Goal: Information Seeking & Learning: Compare options

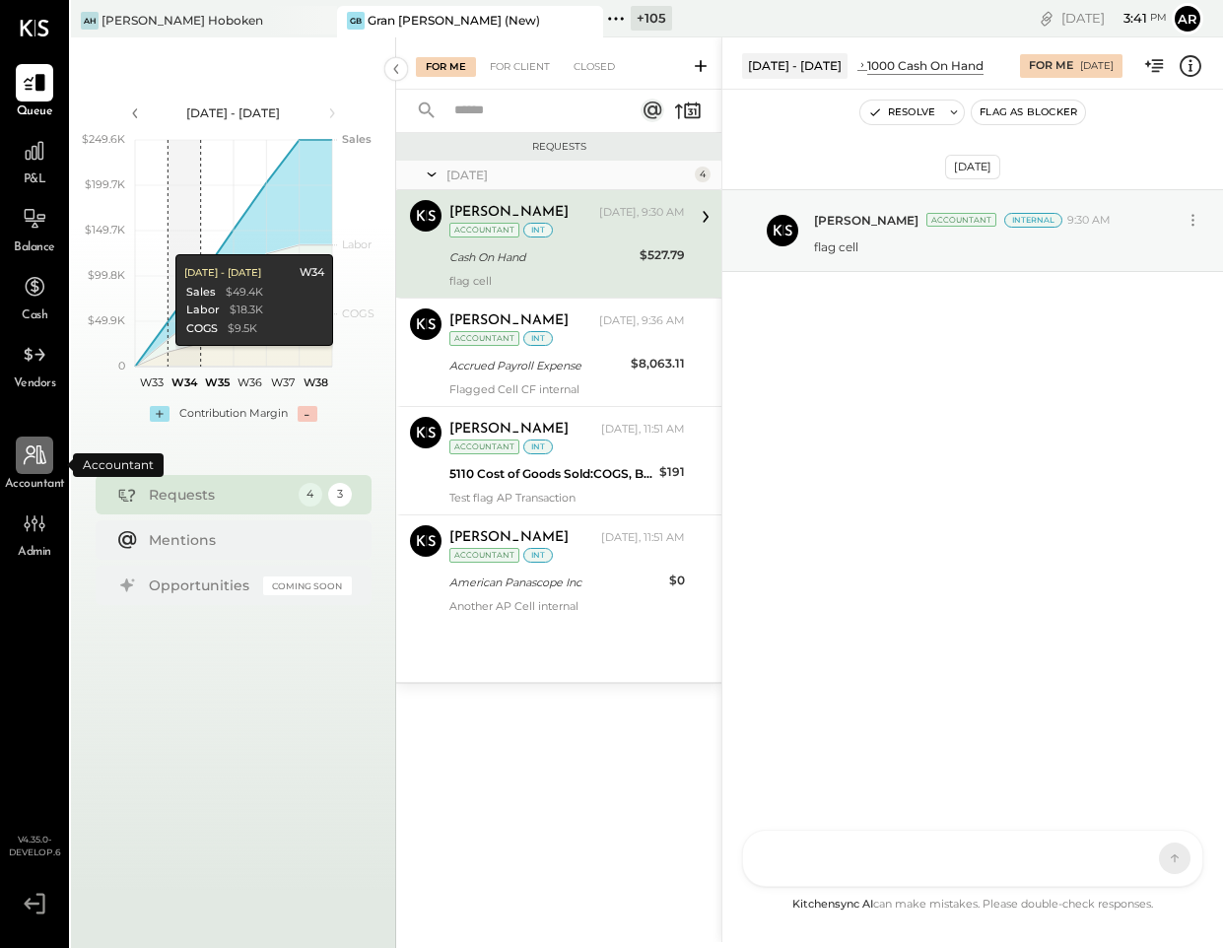
click at [51, 453] on div at bounding box center [34, 454] width 37 height 37
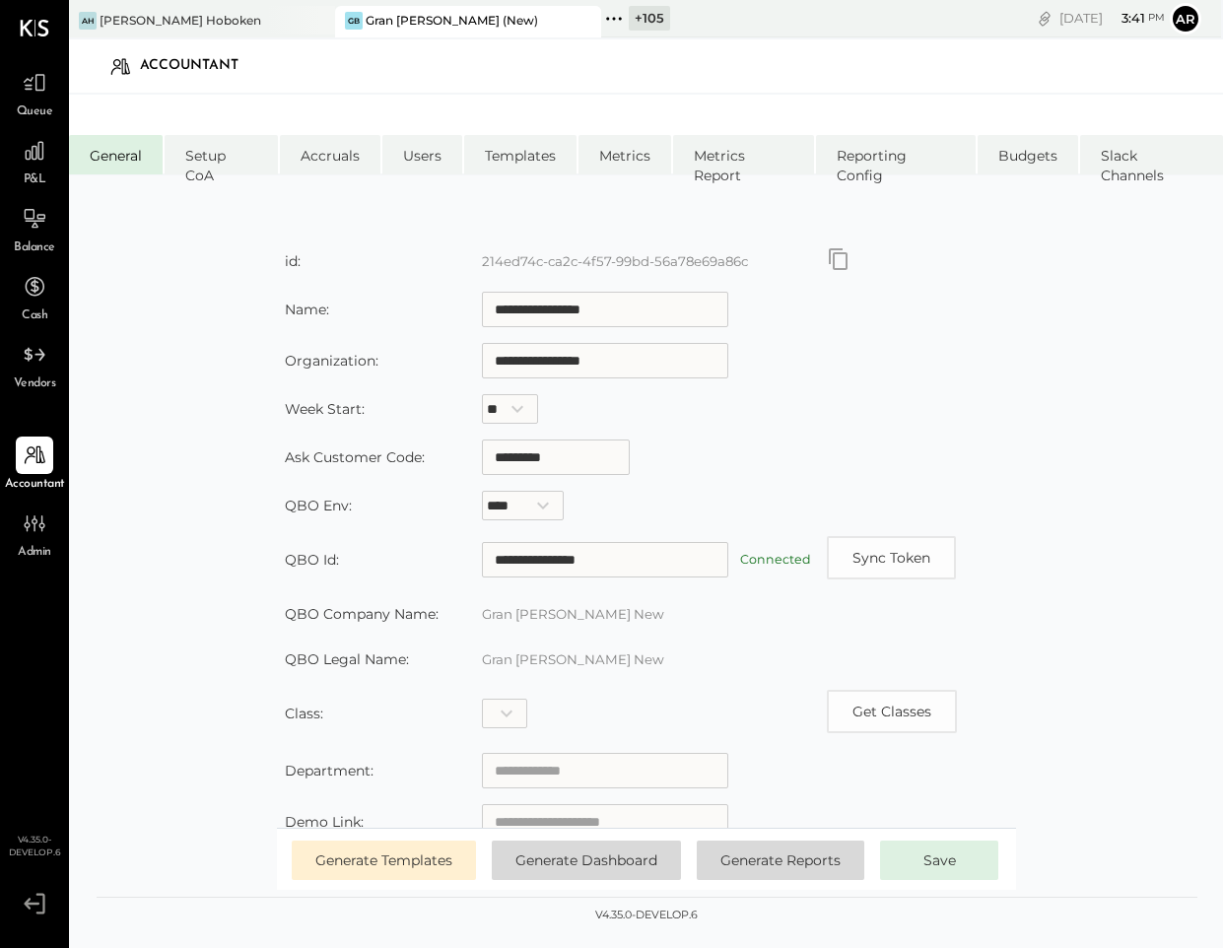
click at [614, 9] on icon at bounding box center [614, 19] width 26 height 26
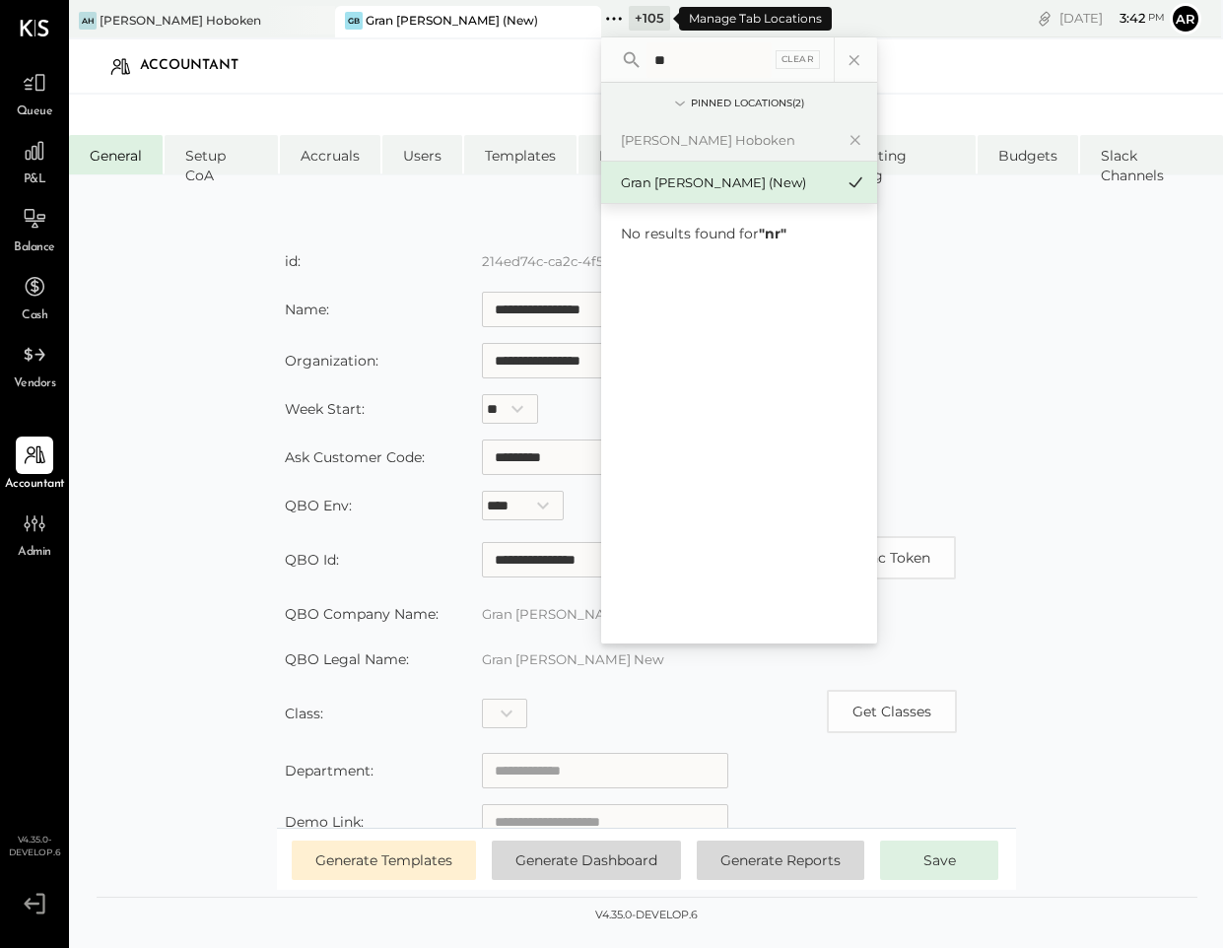
type input "*"
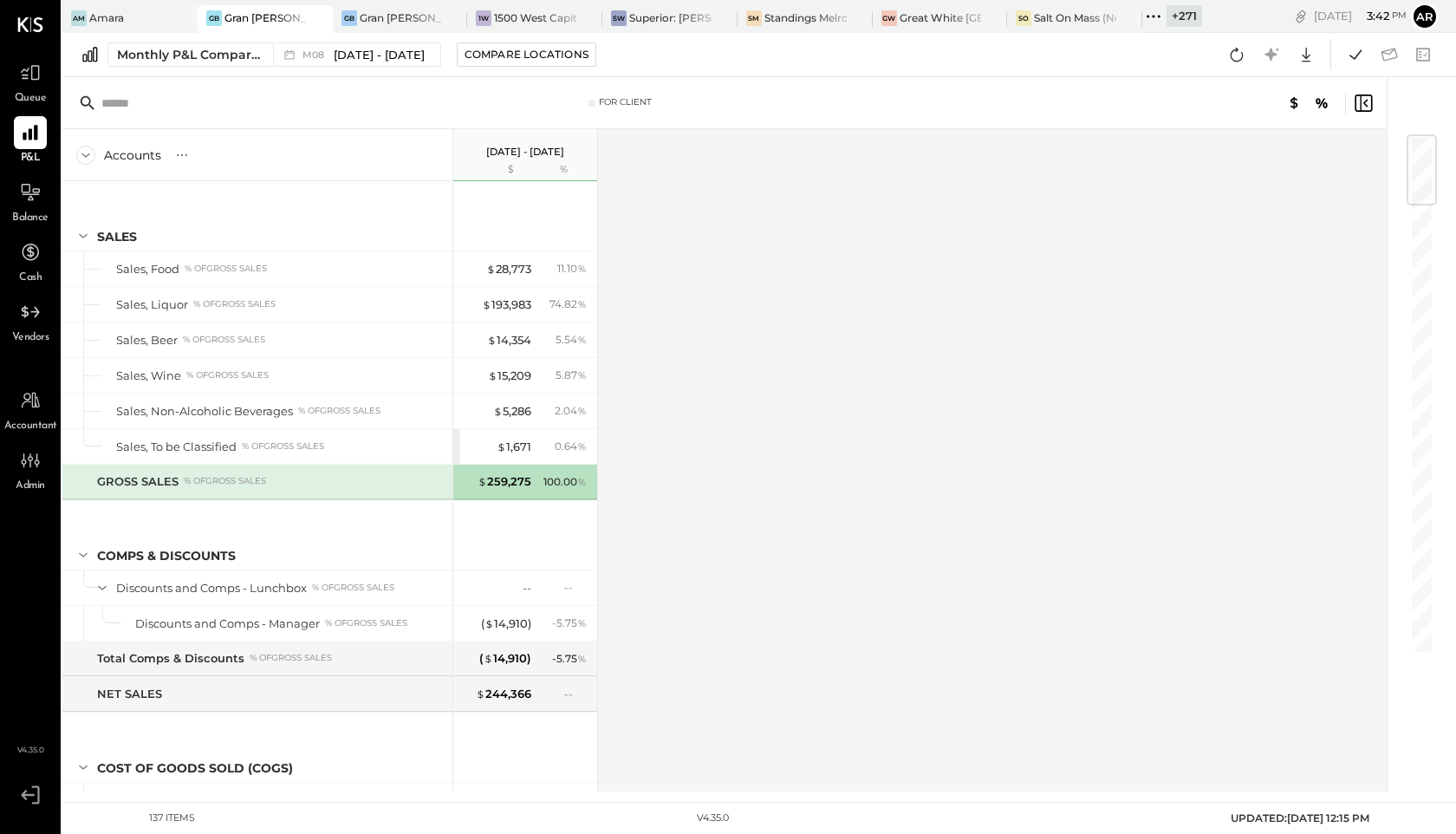
click at [1164, 18] on icon at bounding box center [1153, 17] width 23 height 23
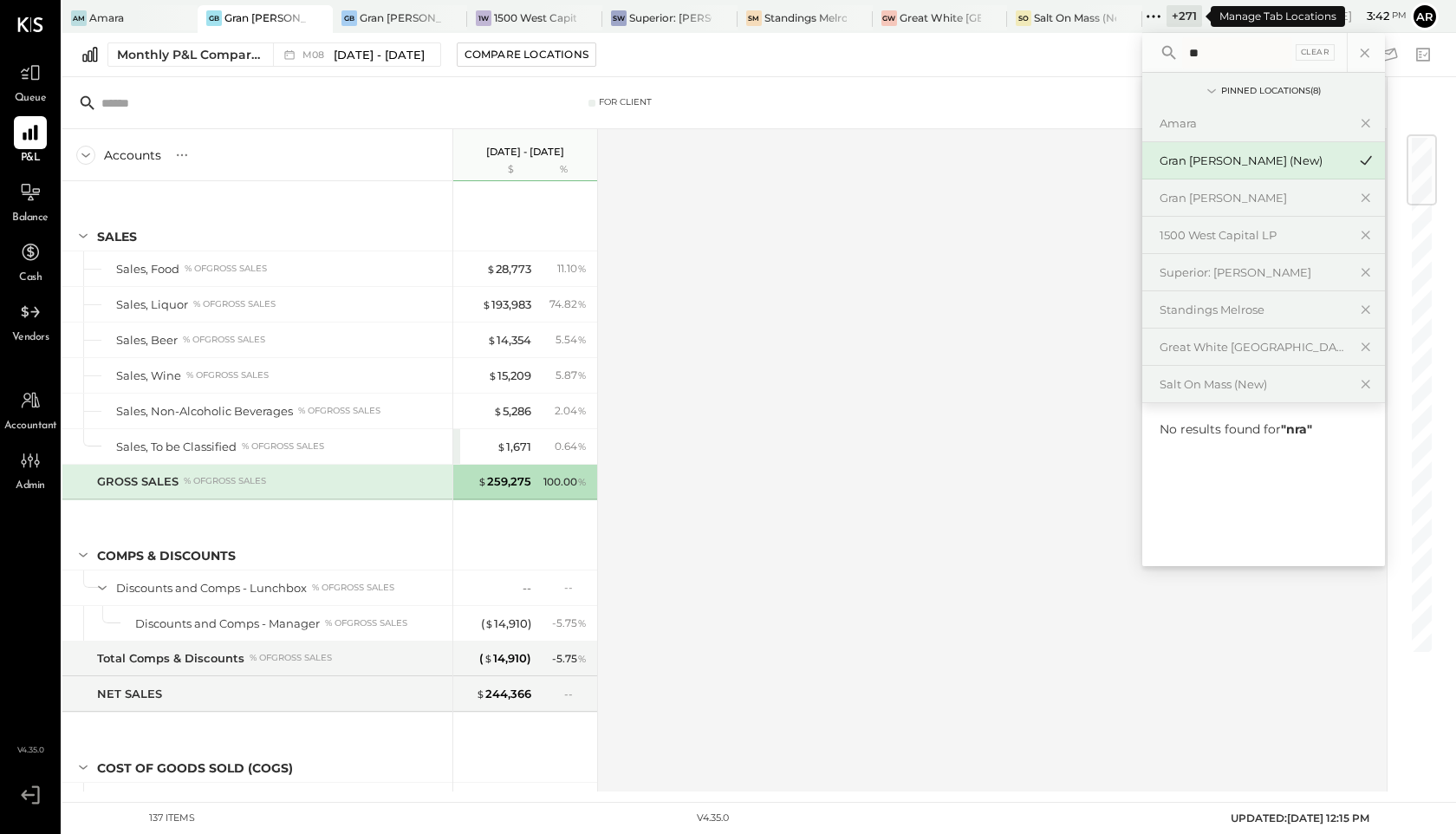
type input "*"
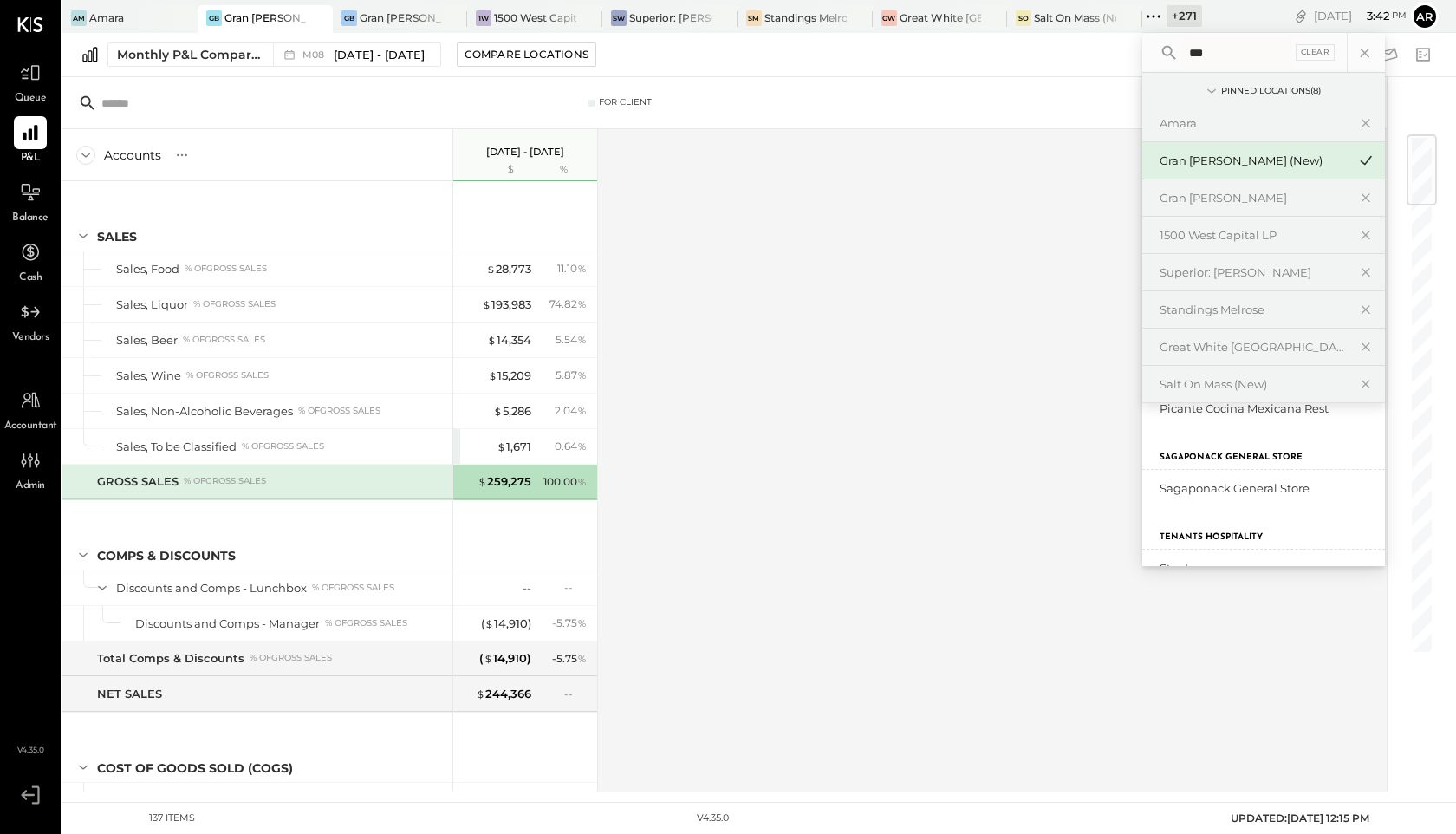
scroll to position [453, 0]
type input "***"
click at [1186, 457] on div "Narbona at Cocowalk LLC" at bounding box center [1253, 462] width 187 height 17
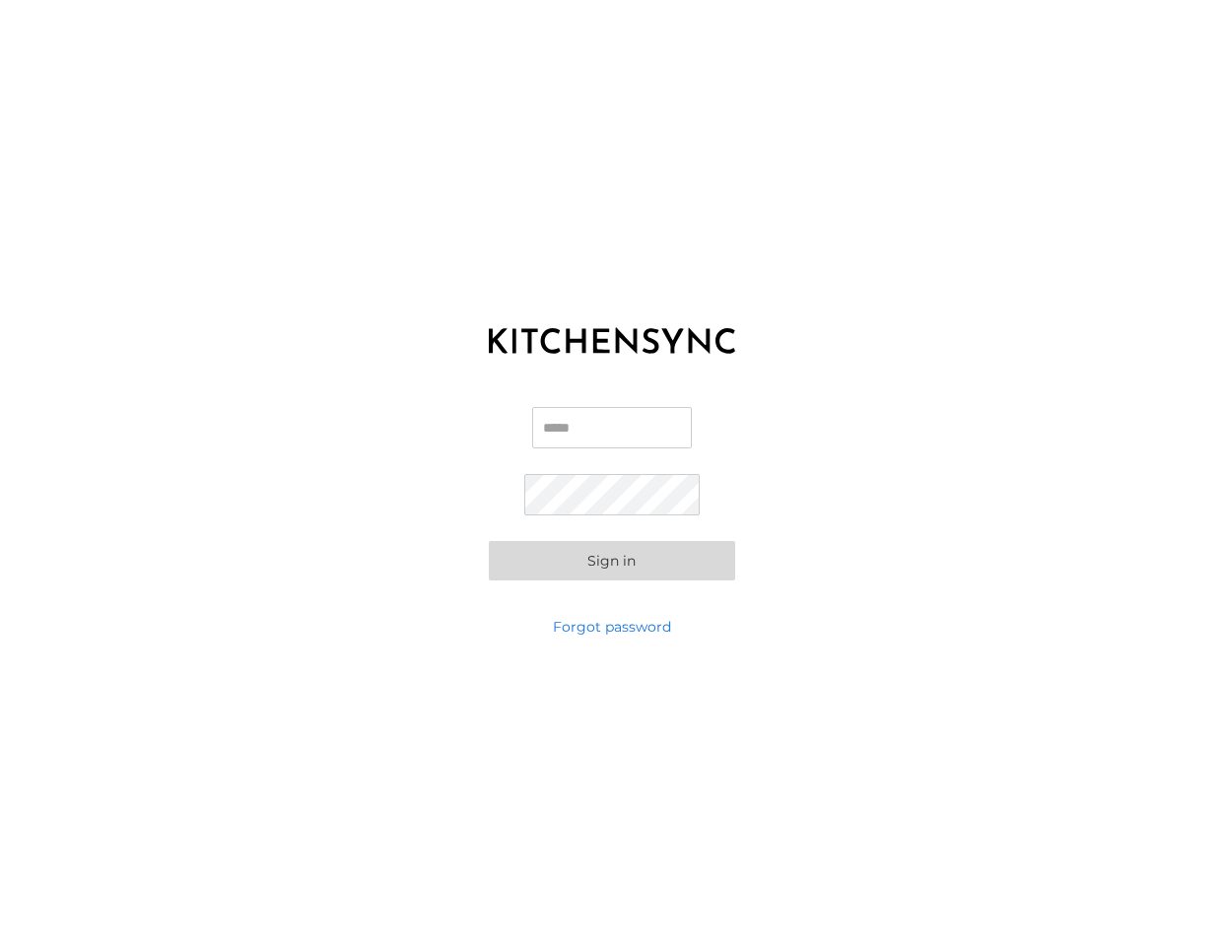
click at [663, 320] on icon at bounding box center [612, 340] width 246 height 59
click at [565, 432] on input "Email" at bounding box center [612, 427] width 160 height 41
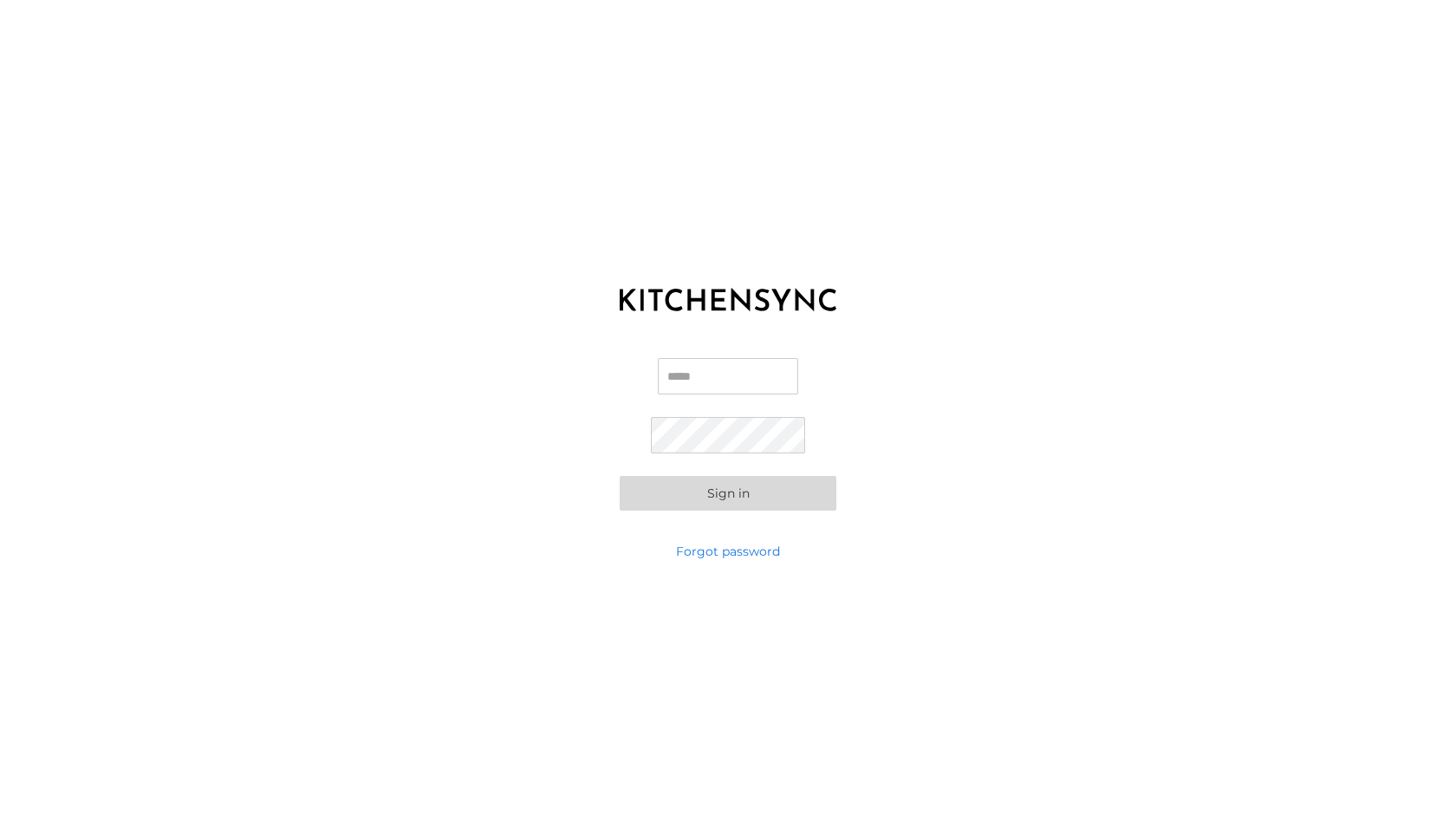
click at [713, 371] on input "Email" at bounding box center [728, 376] width 141 height 36
type input "**********"
click at [770, 497] on button "Sign in" at bounding box center [728, 493] width 216 height 34
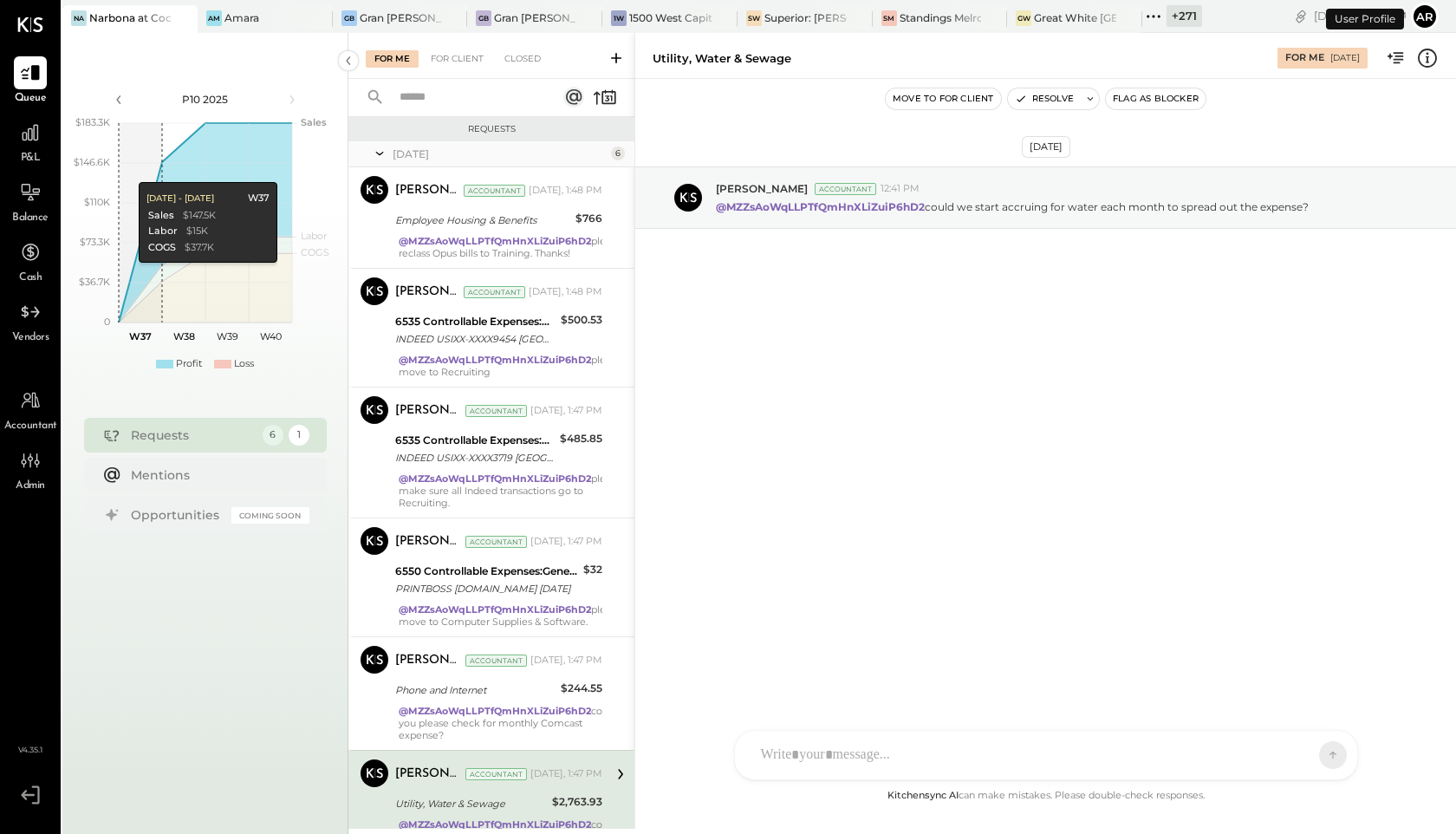
scroll to position [85, 0]
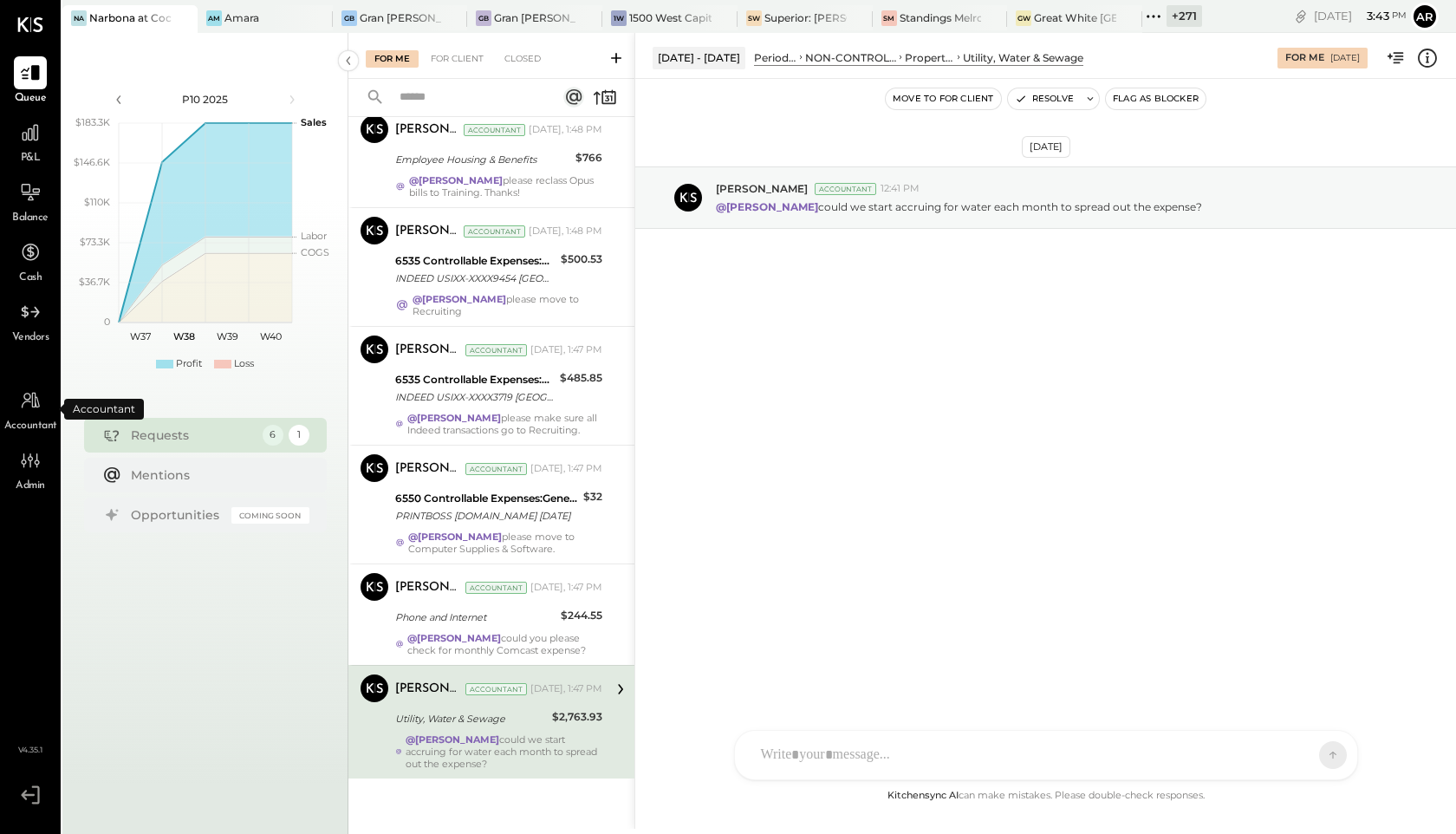
click at [27, 421] on span "Accountant" at bounding box center [31, 427] width 53 height 16
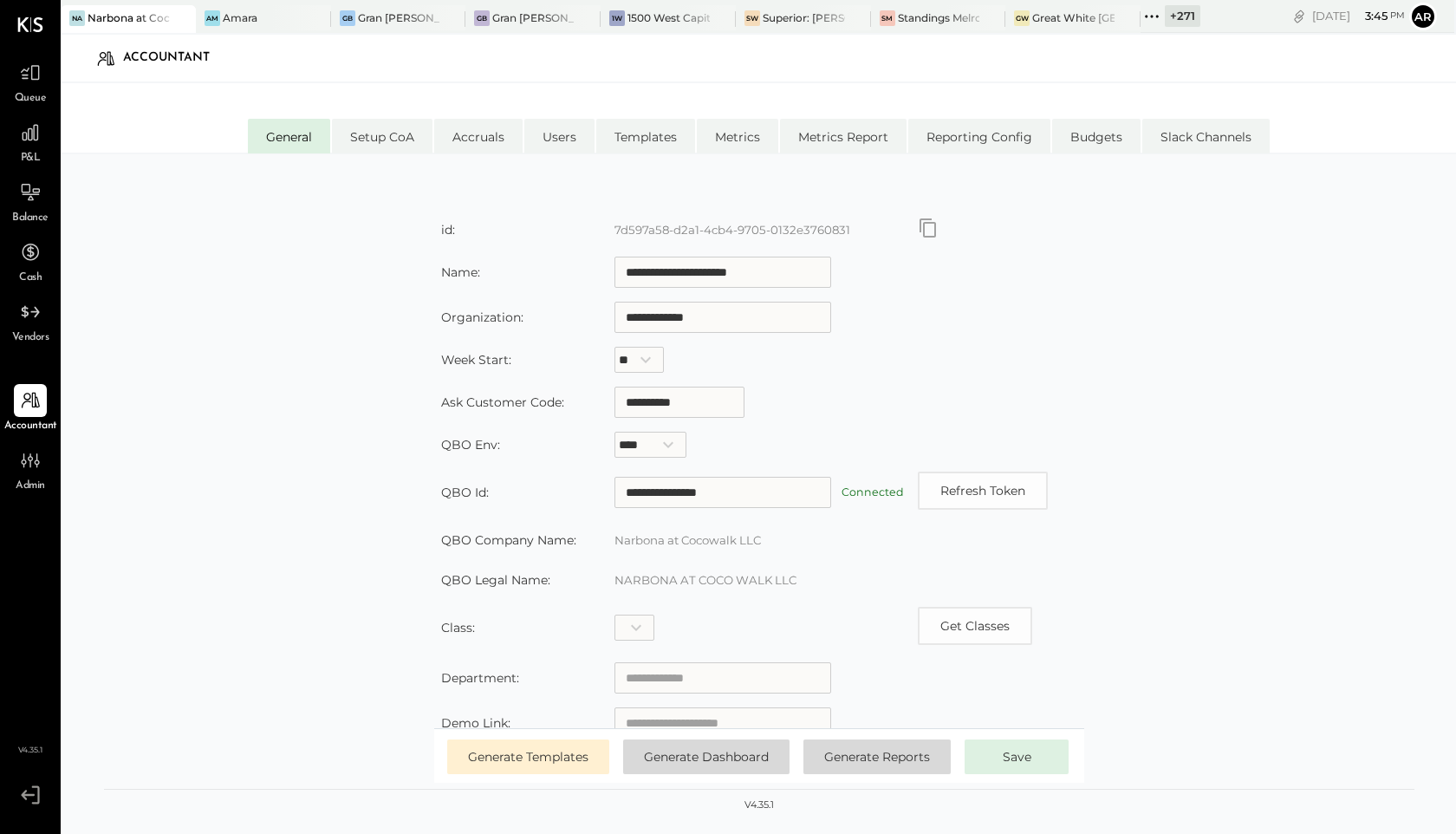
click at [1168, 18] on div "+ 271" at bounding box center [1182, 16] width 35 height 22
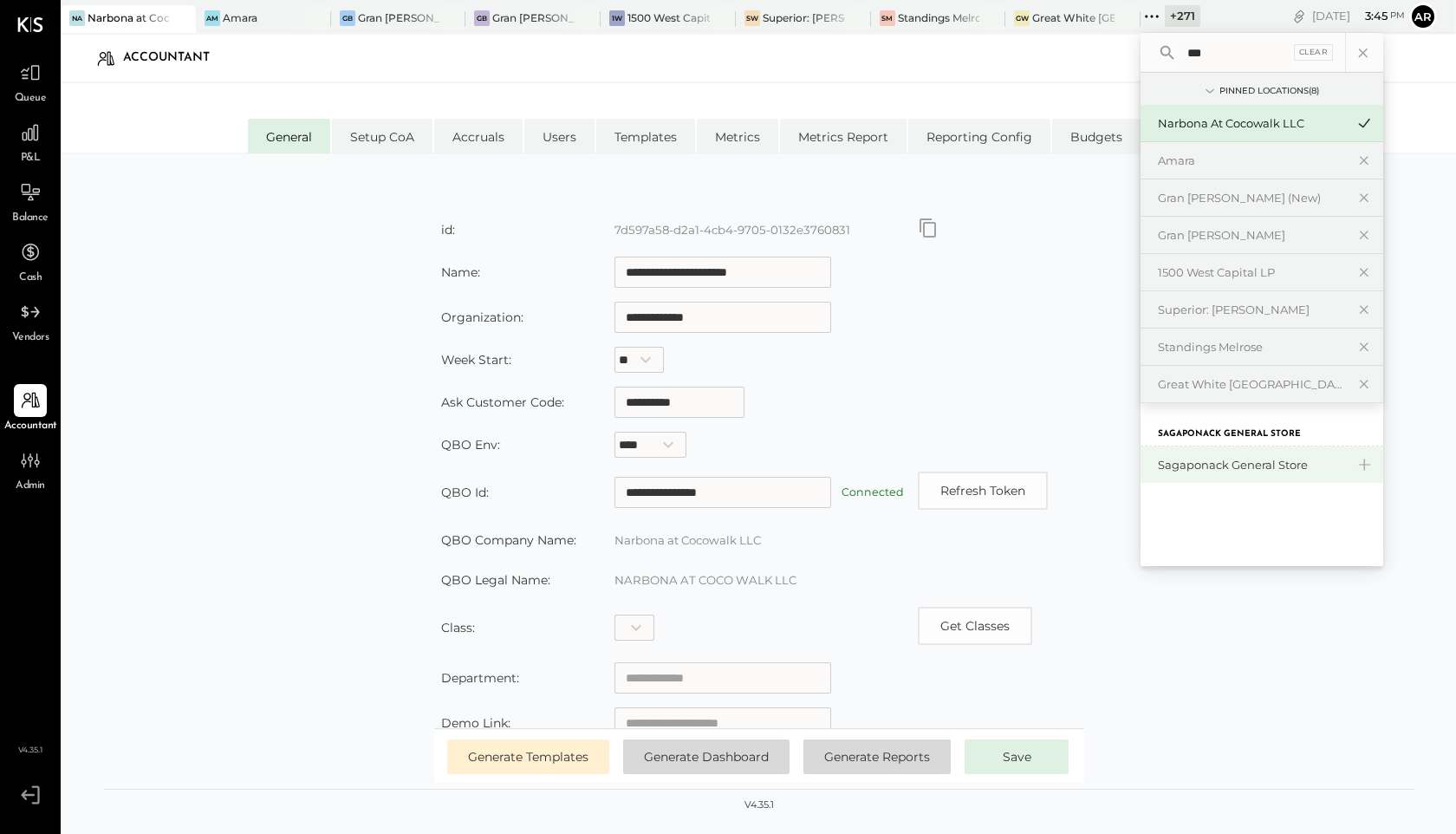
type input "***"
click at [1277, 465] on div "Sagaponack General Store" at bounding box center [1251, 465] width 187 height 17
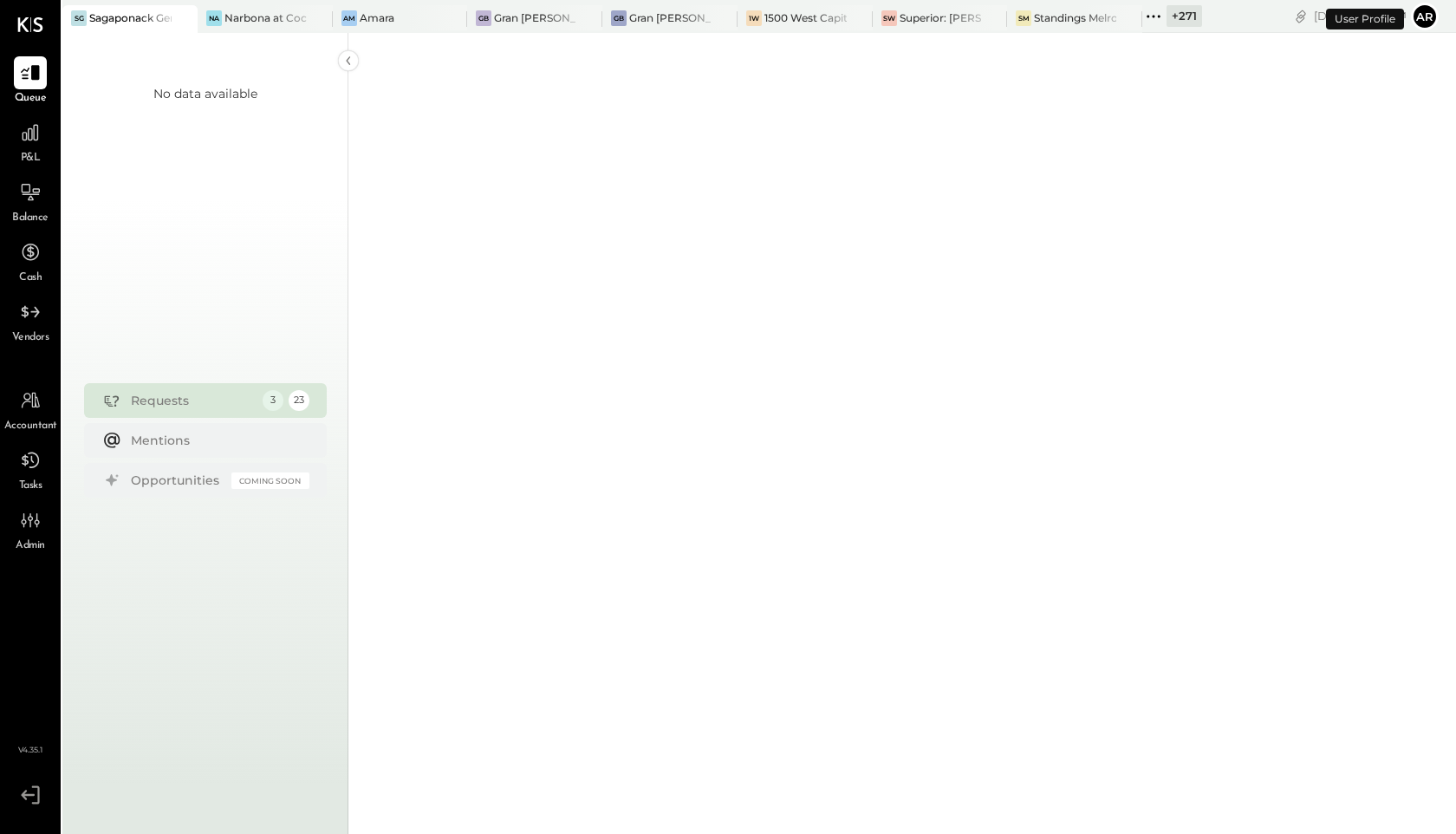
click at [30, 150] on span "P&L" at bounding box center [31, 158] width 20 height 16
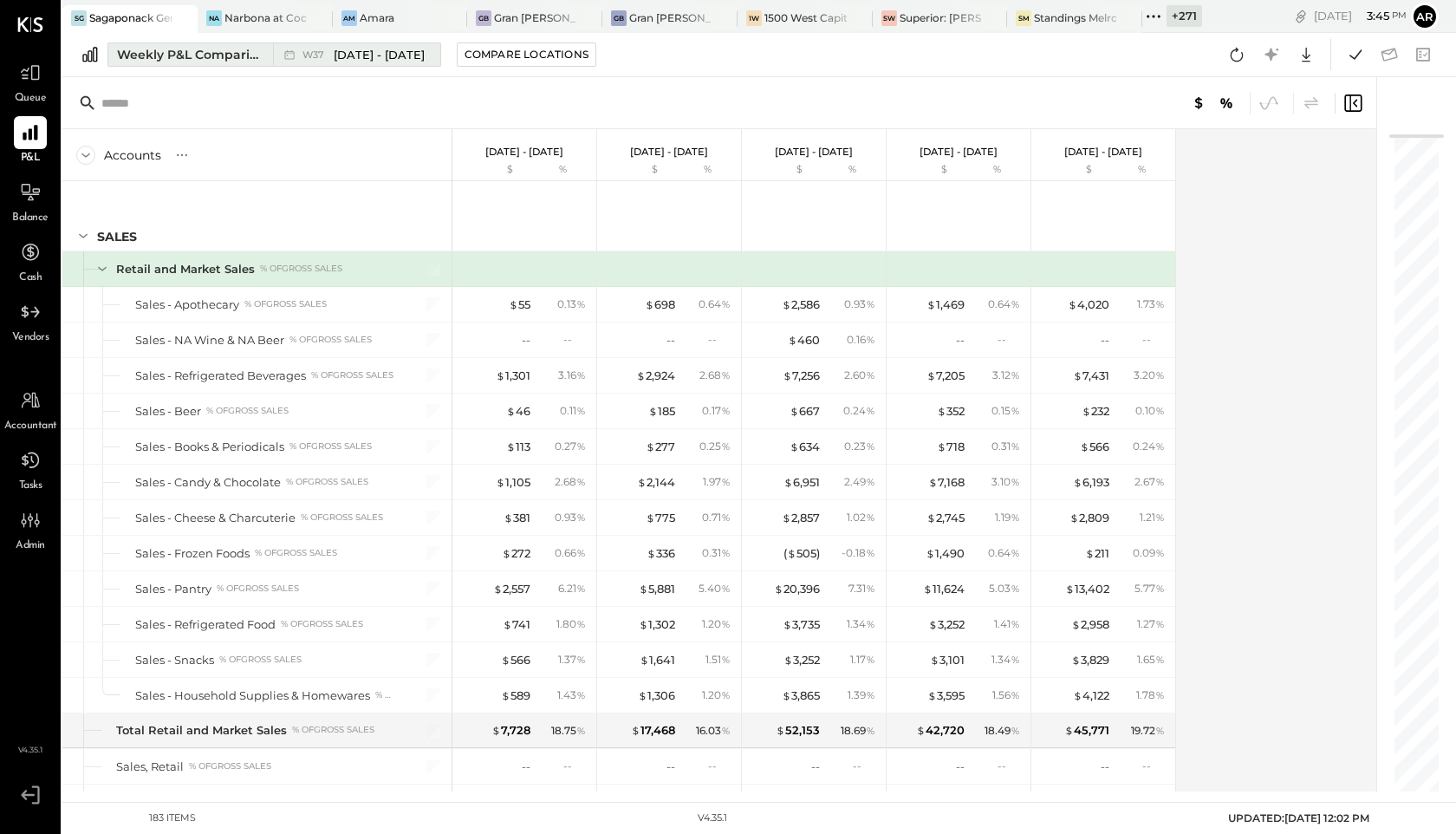
click at [303, 48] on div "W37 Sep 8 - 14, 2025" at bounding box center [363, 55] width 122 height 17
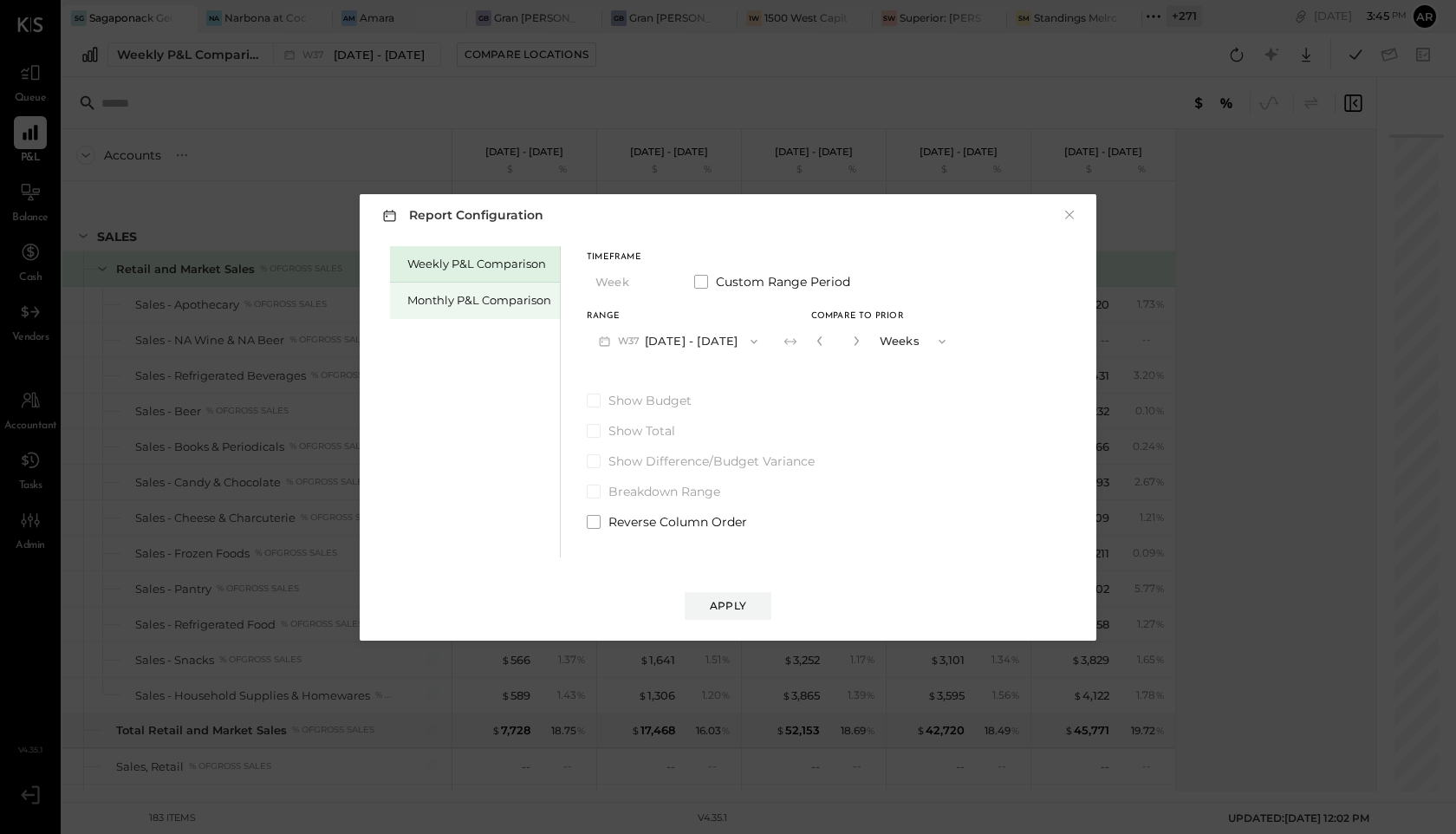
click at [443, 300] on div "Monthly P&L Comparison" at bounding box center [479, 300] width 144 height 17
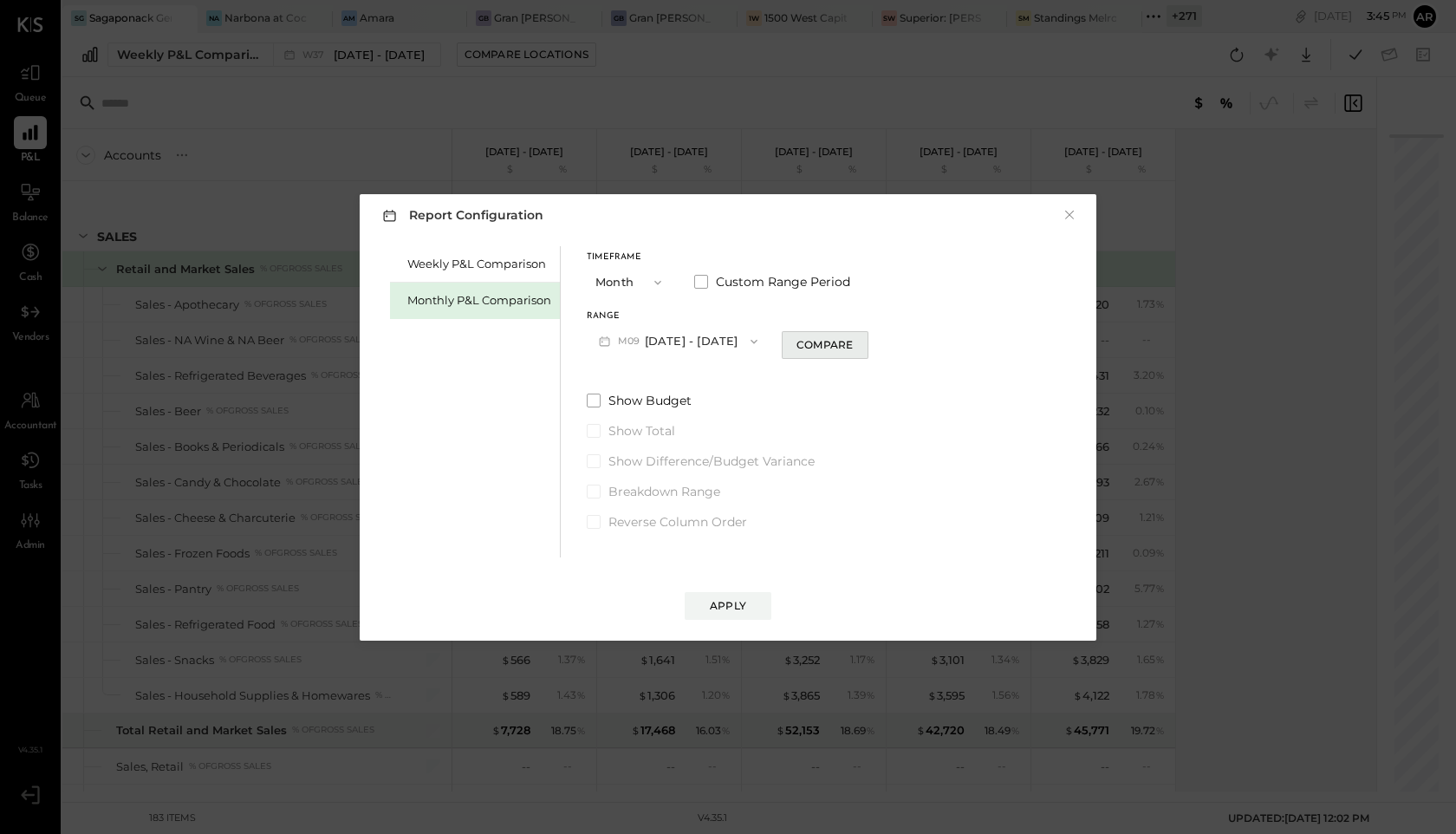
click at [815, 349] on div "Compare" at bounding box center [824, 344] width 56 height 15
click at [841, 343] on input "*" at bounding box center [838, 340] width 23 height 29
click at [853, 344] on icon "button" at bounding box center [856, 340] width 11 height 11
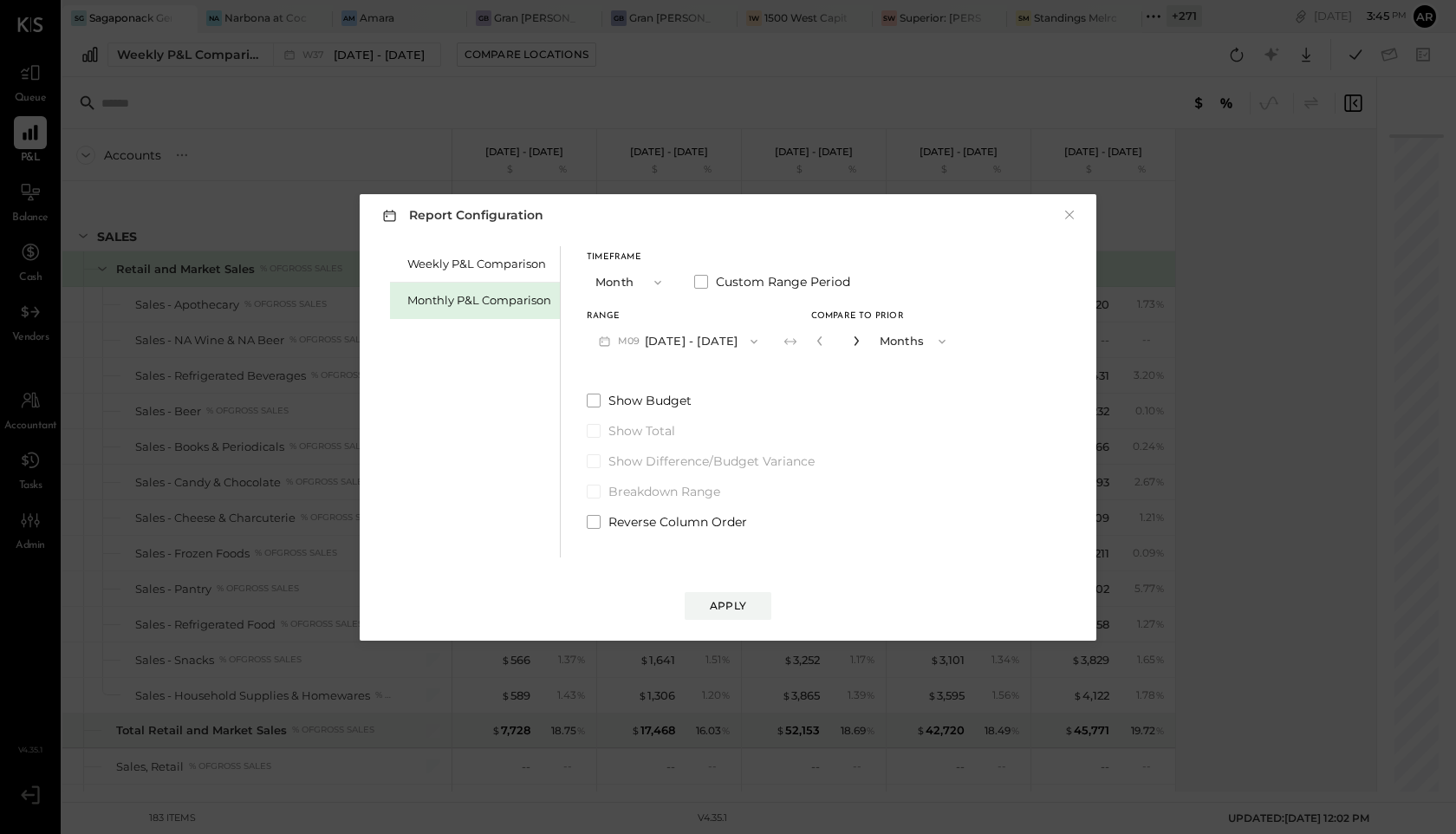
click at [853, 344] on icon "button" at bounding box center [856, 340] width 11 height 11
type input "*"
click at [730, 619] on div "Report Configuration × Weekly P&L Comparison Monthly P&L Comparison Timeframe M…" at bounding box center [728, 417] width 736 height 446
click at [729, 599] on div "Apply" at bounding box center [728, 605] width 36 height 15
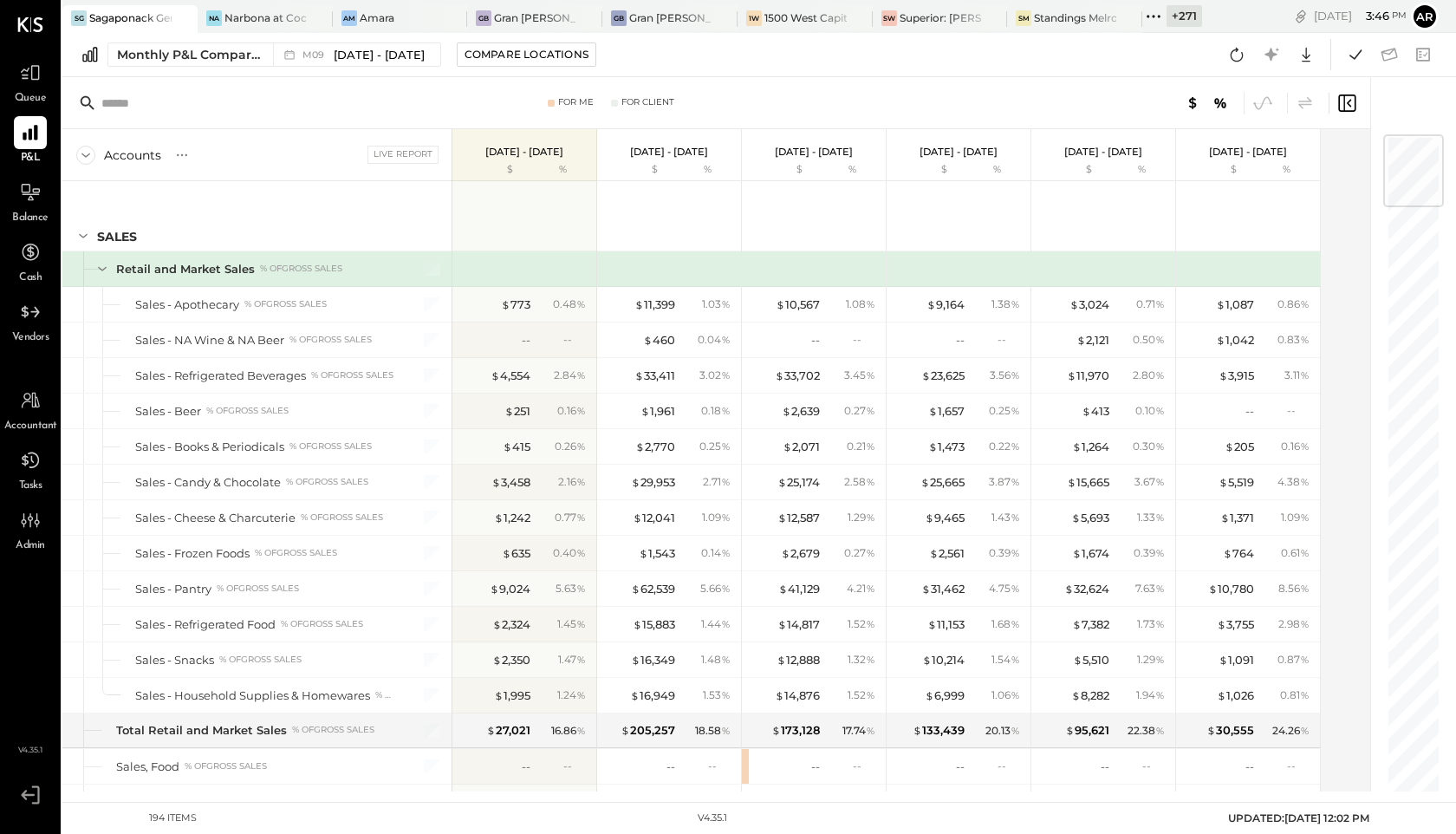
click at [1156, 18] on icon at bounding box center [1153, 17] width 23 height 23
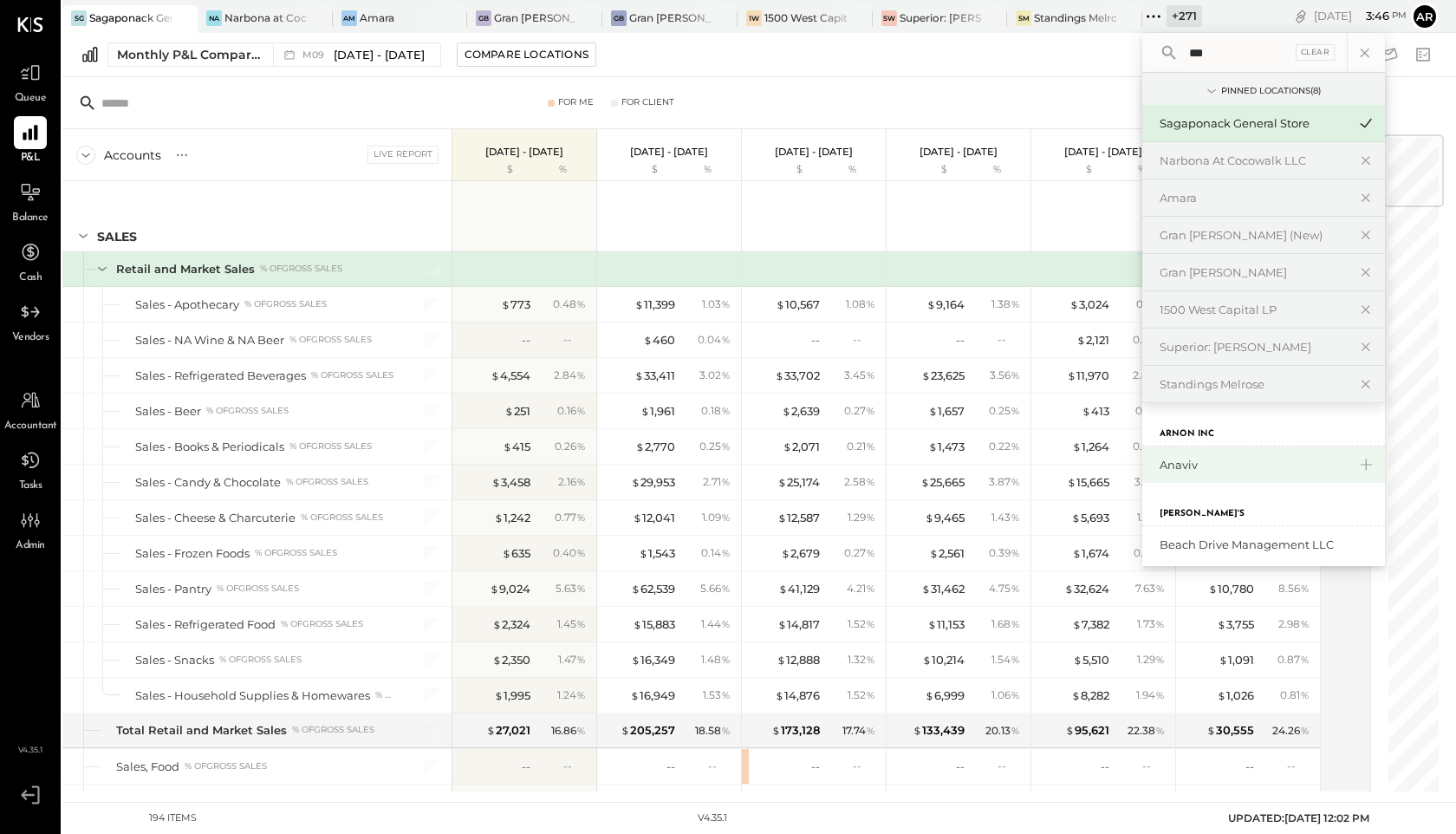
type input "***"
click at [1189, 457] on div "Anaviv" at bounding box center [1253, 465] width 187 height 17
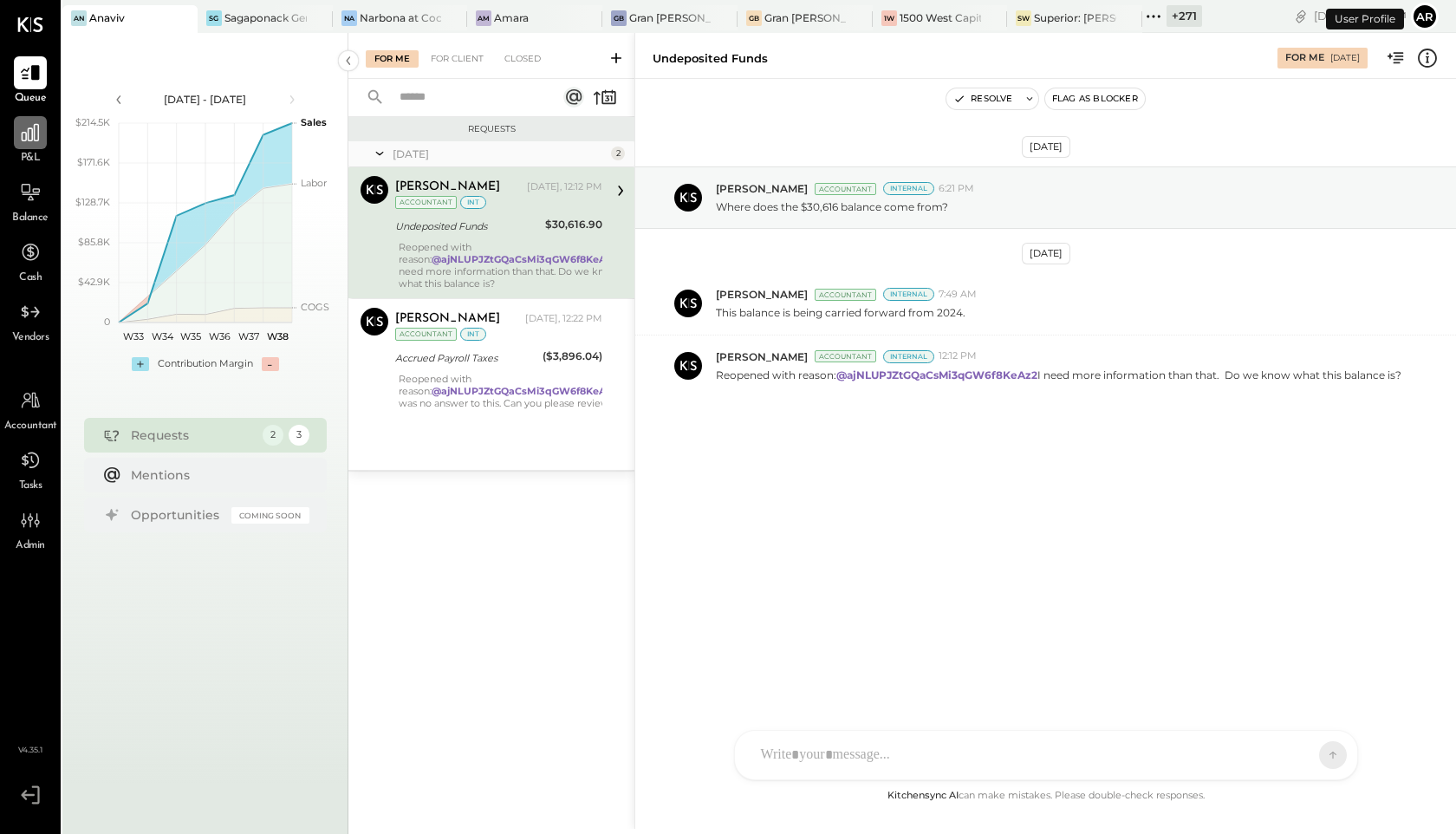
click at [20, 141] on icon at bounding box center [31, 133] width 23 height 23
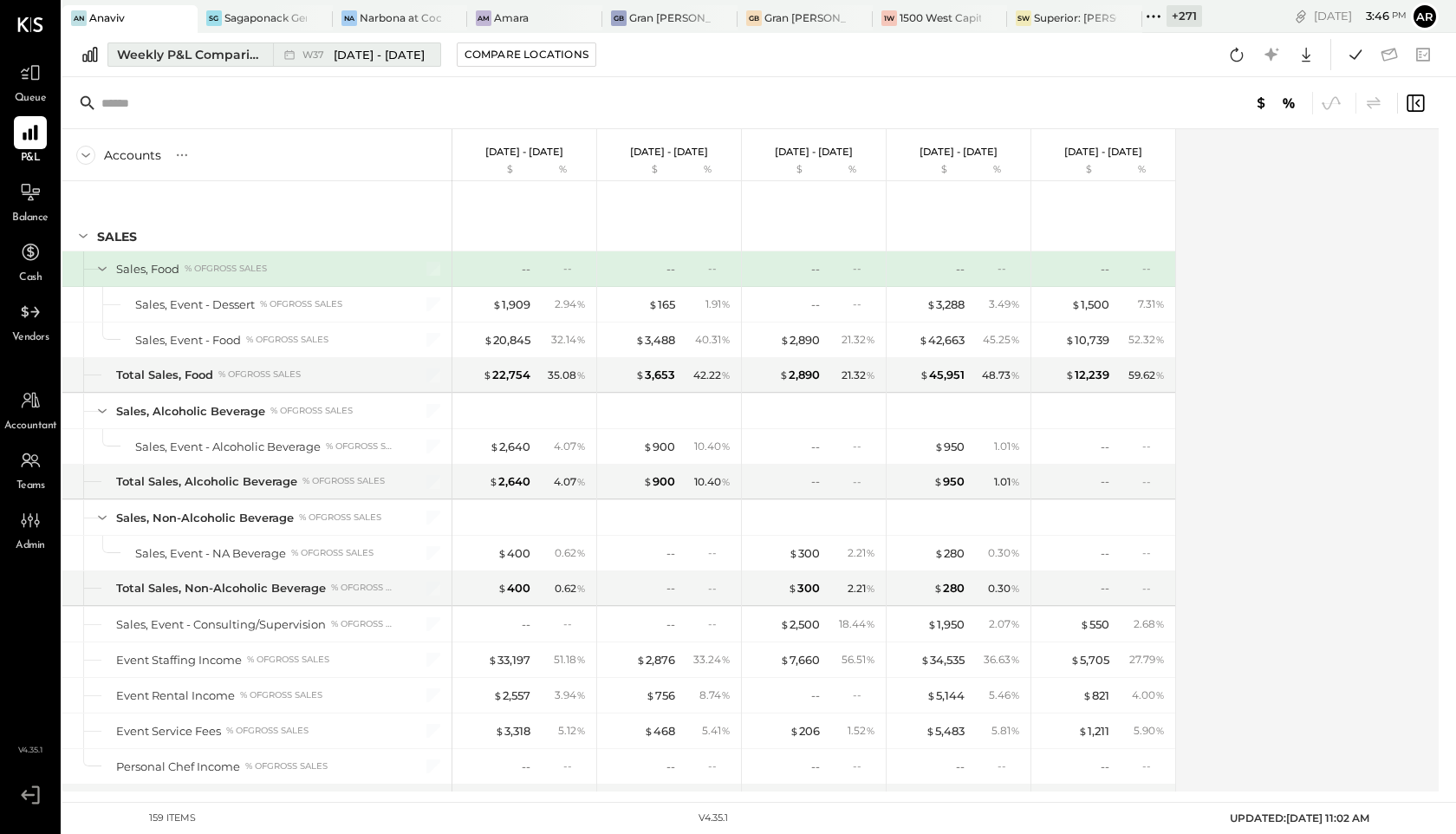
click at [322, 53] on span "W37" at bounding box center [316, 55] width 27 height 10
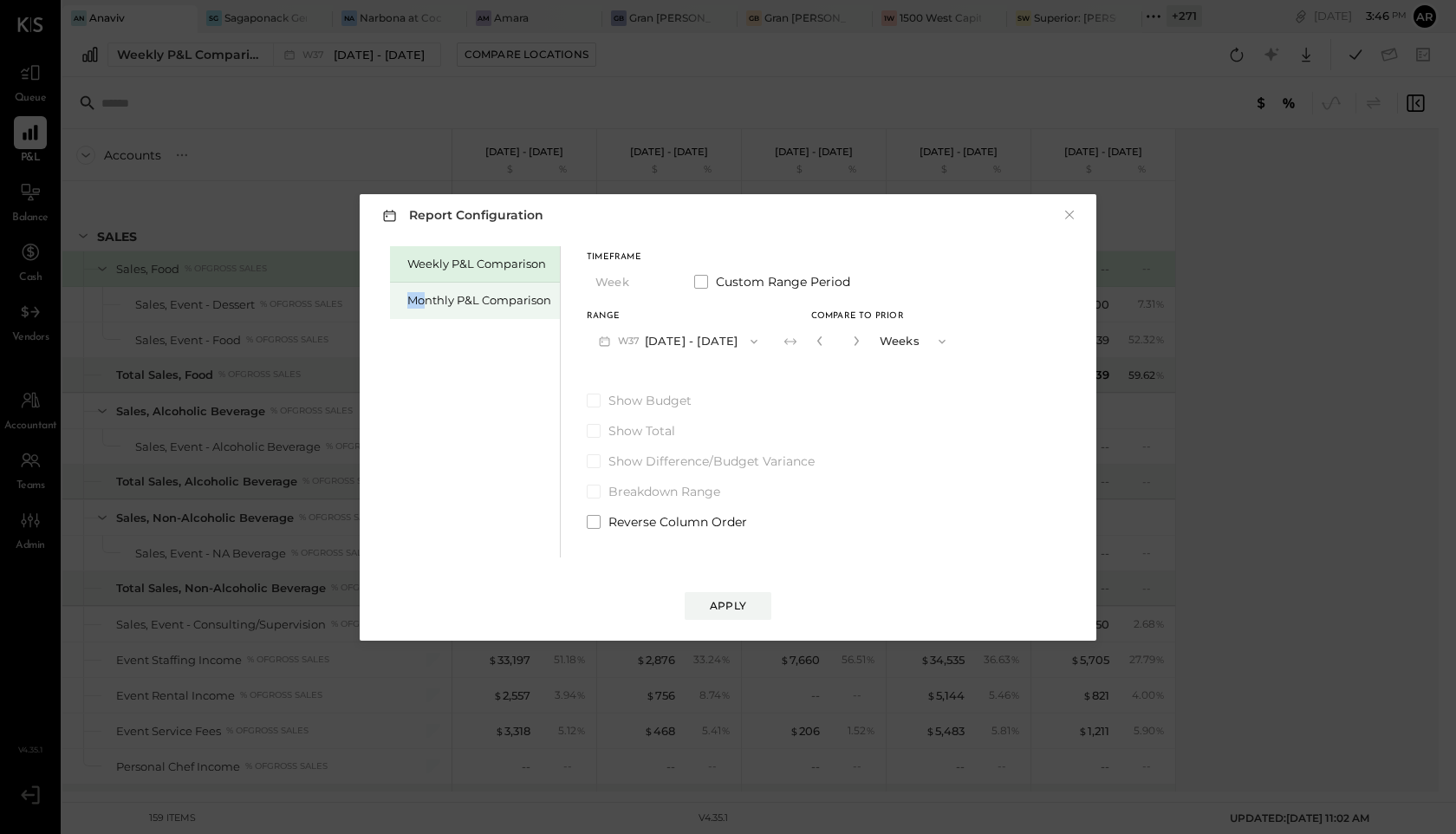
click at [423, 292] on div "Monthly P&L Comparison" at bounding box center [479, 300] width 144 height 17
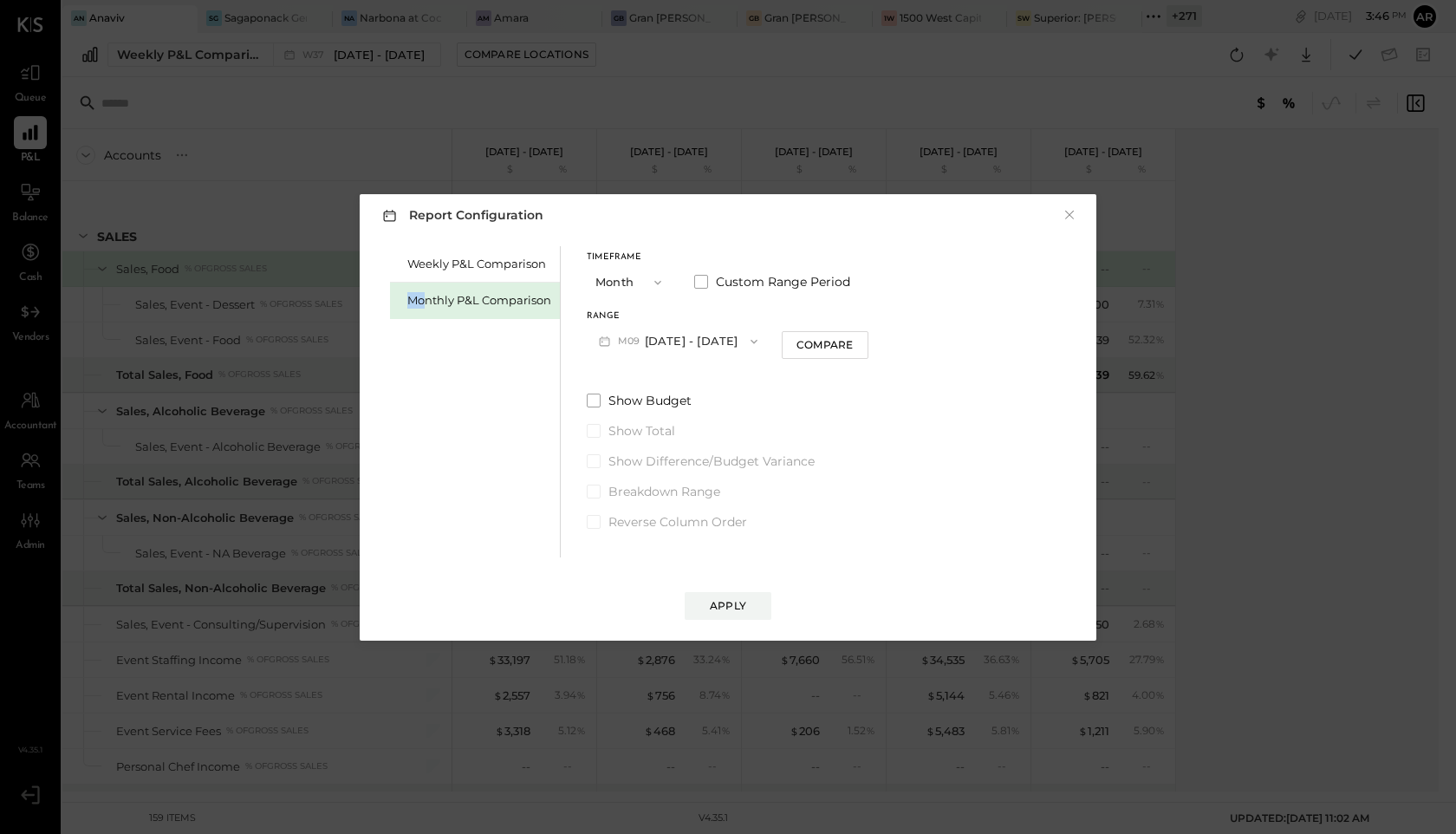
click at [712, 334] on button "M09 Sep 1 - 30, 2025" at bounding box center [678, 340] width 183 height 32
click at [712, 334] on div "M09 Sep 1 - 30, 2025" at bounding box center [686, 343] width 198 height 36
drag, startPoint x: 842, startPoint y: 341, endPoint x: 851, endPoint y: 412, distance: 71.6
click at [850, 412] on div "Timeframe Month Custom Range Period Range M09 Sep 1 - 30, 2025 Compare Show Bud…" at bounding box center [728, 388] width 282 height 284
click at [595, 402] on span at bounding box center [594, 400] width 14 height 14
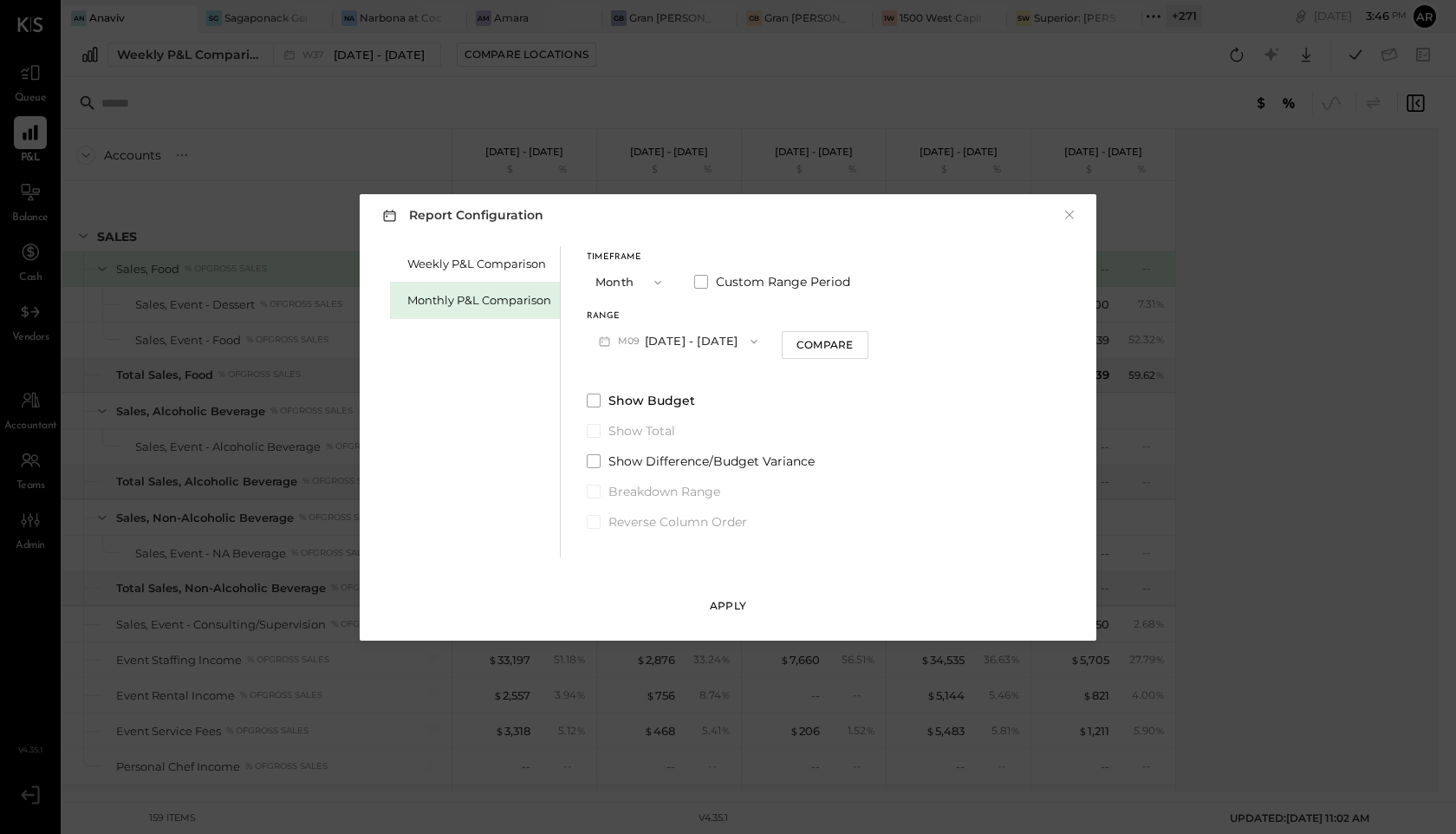
click at [736, 603] on div "Apply" at bounding box center [728, 605] width 36 height 15
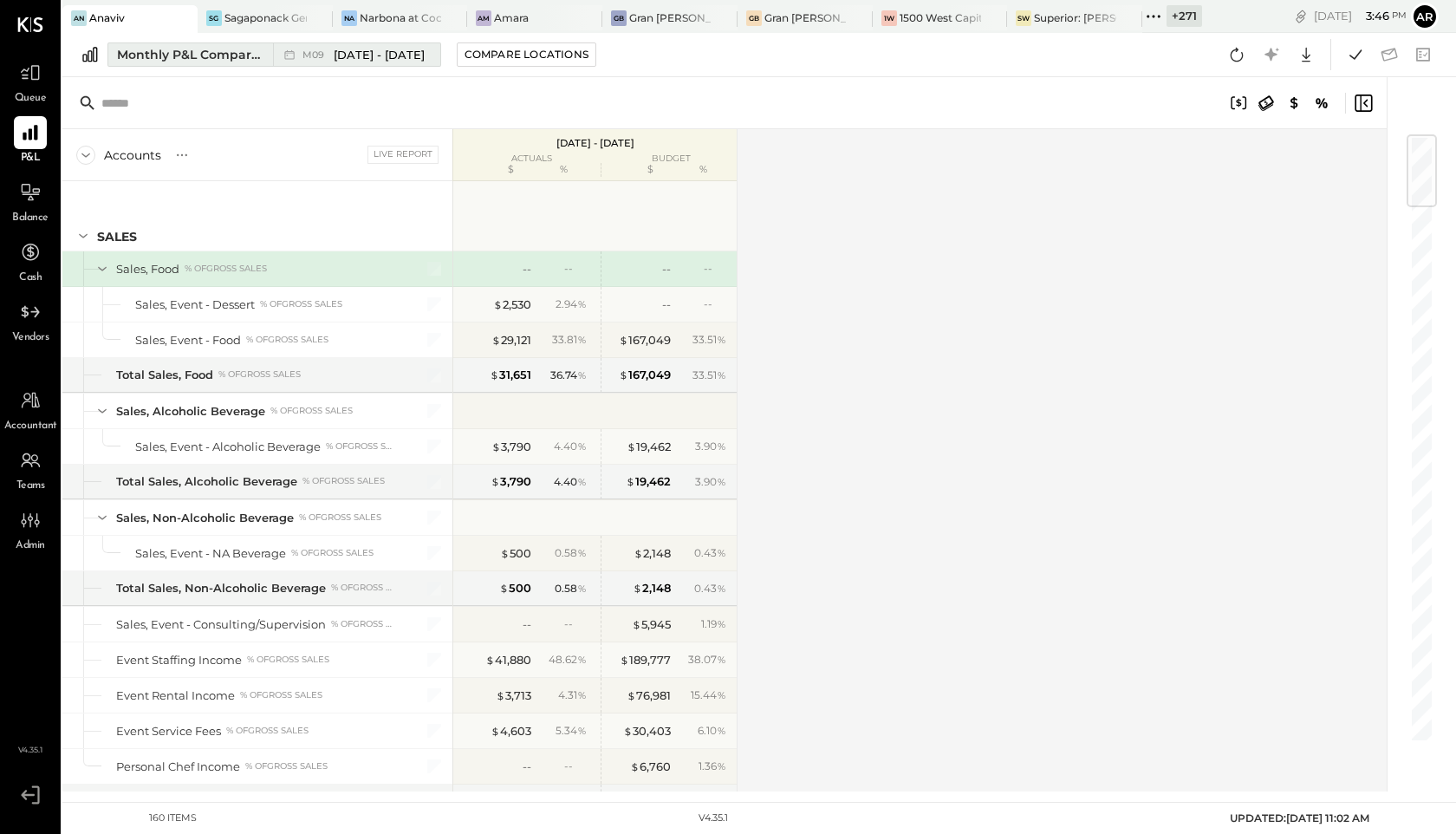
click at [311, 62] on div "M09 Sep 1 - 30, 2025" at bounding box center [363, 55] width 122 height 17
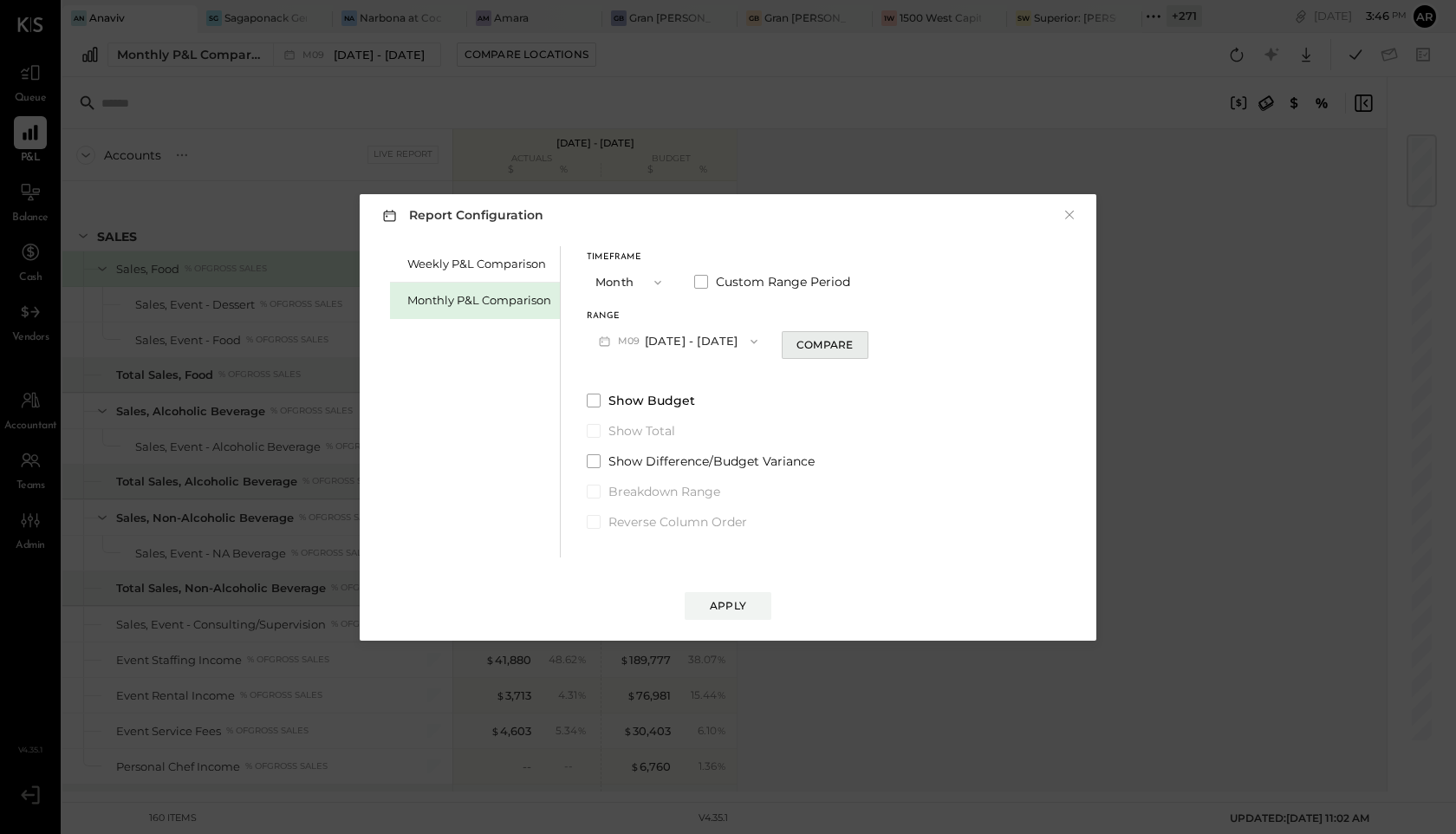
click at [796, 340] on div "Compare" at bounding box center [824, 344] width 56 height 15
click at [853, 341] on icon "button" at bounding box center [855, 340] width 4 height 10
type input "*"
click at [580, 396] on div "Weekly P&L Comparison Monthly P&L Comparison Timeframe Month Custom Range Perio…" at bounding box center [728, 399] width 702 height 316
click at [591, 392] on label "Show Budget" at bounding box center [772, 400] width 371 height 18
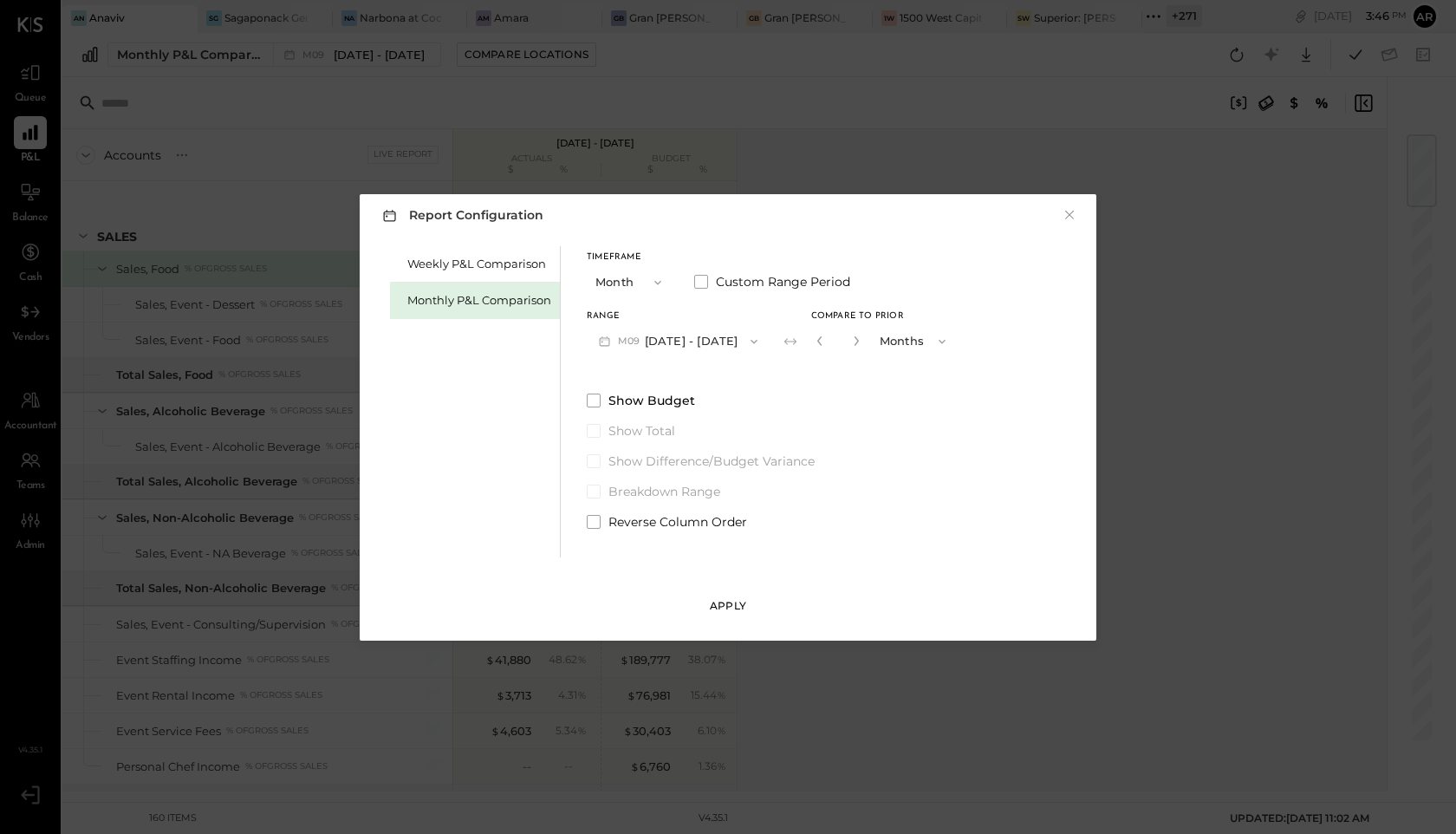
click at [718, 604] on div "Apply" at bounding box center [728, 605] width 36 height 15
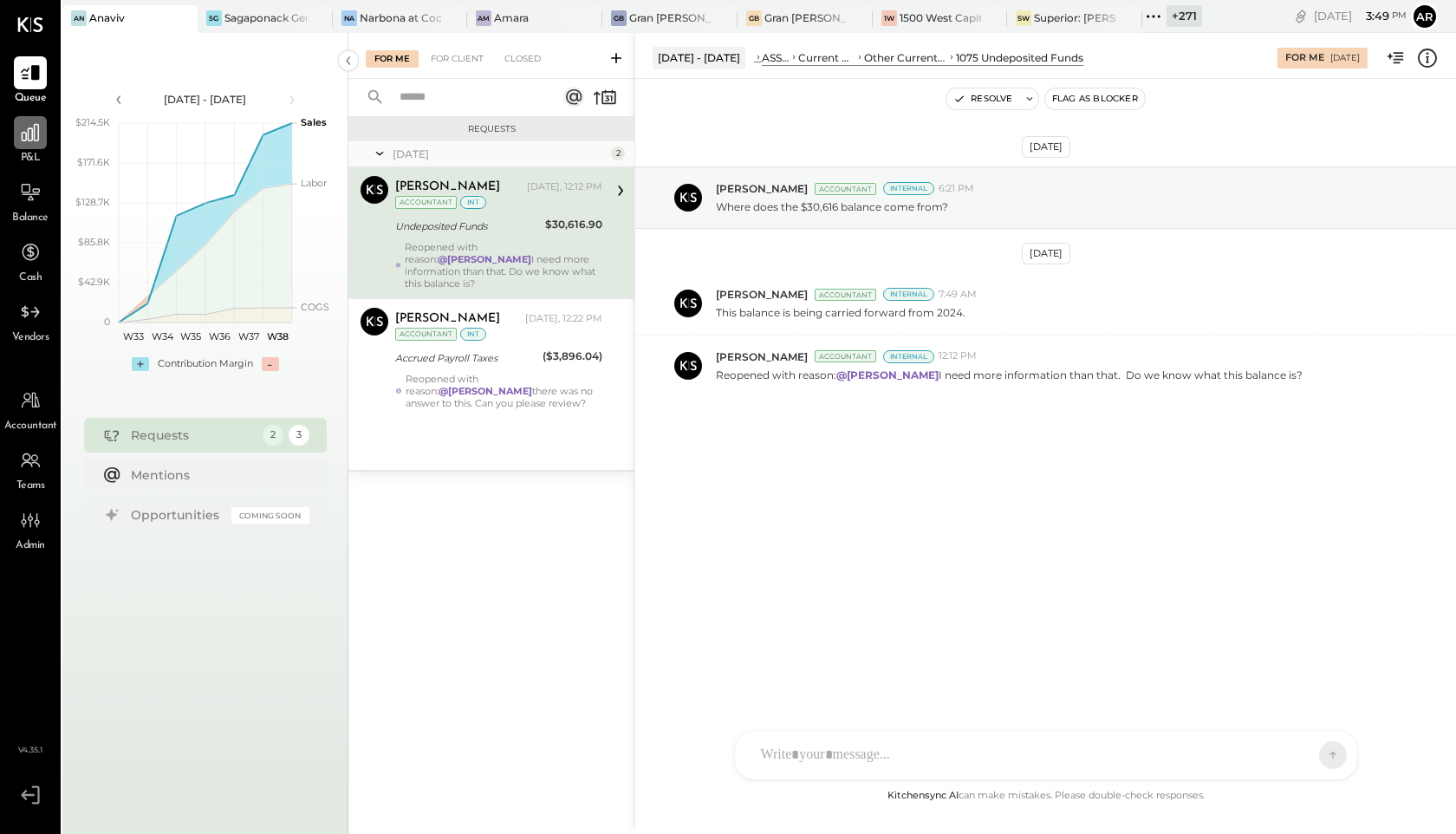
click at [39, 133] on icon at bounding box center [31, 133] width 23 height 23
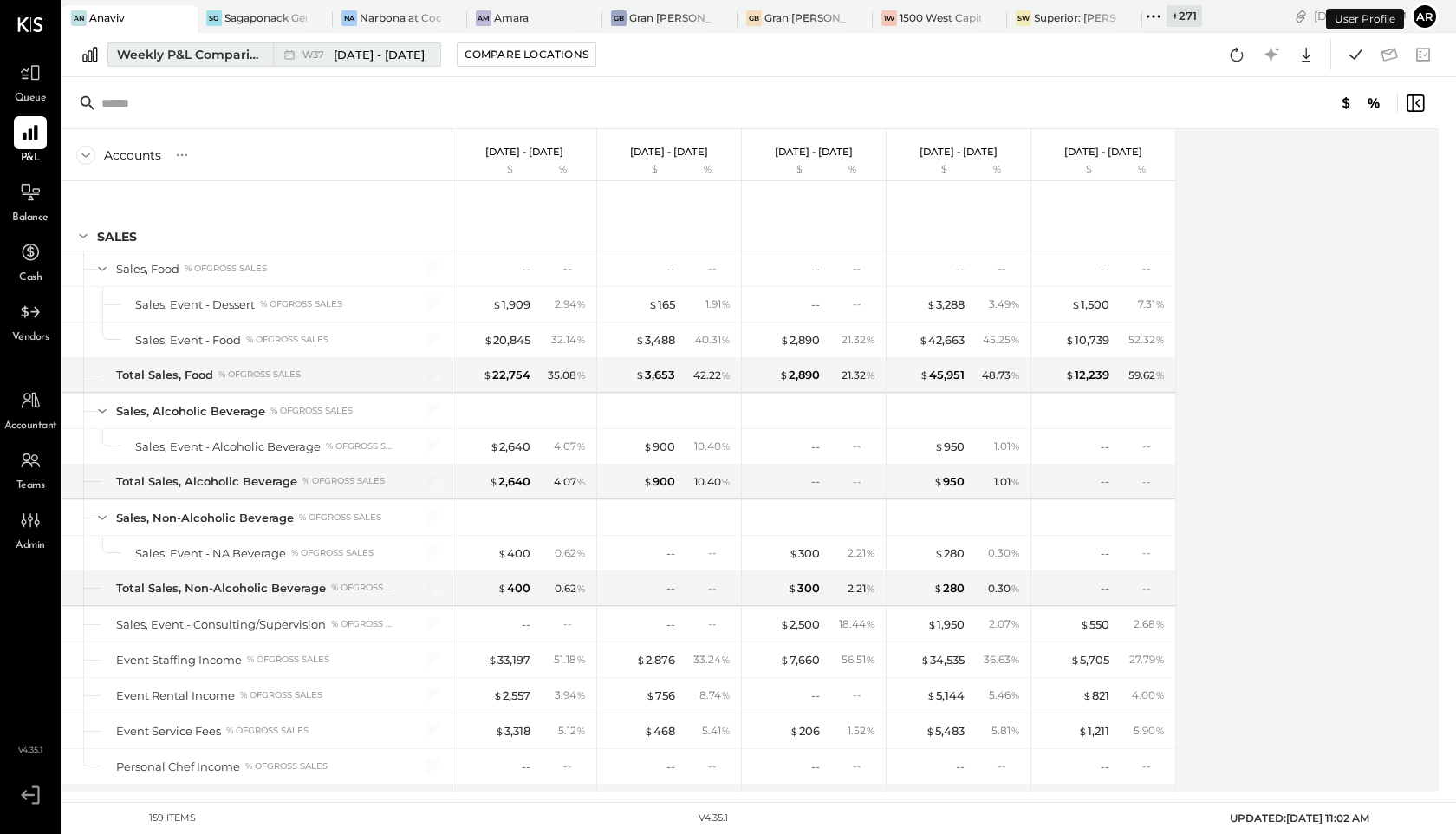
click at [328, 57] on div "W37 Sep 8 - 14, 2025" at bounding box center [363, 55] width 122 height 17
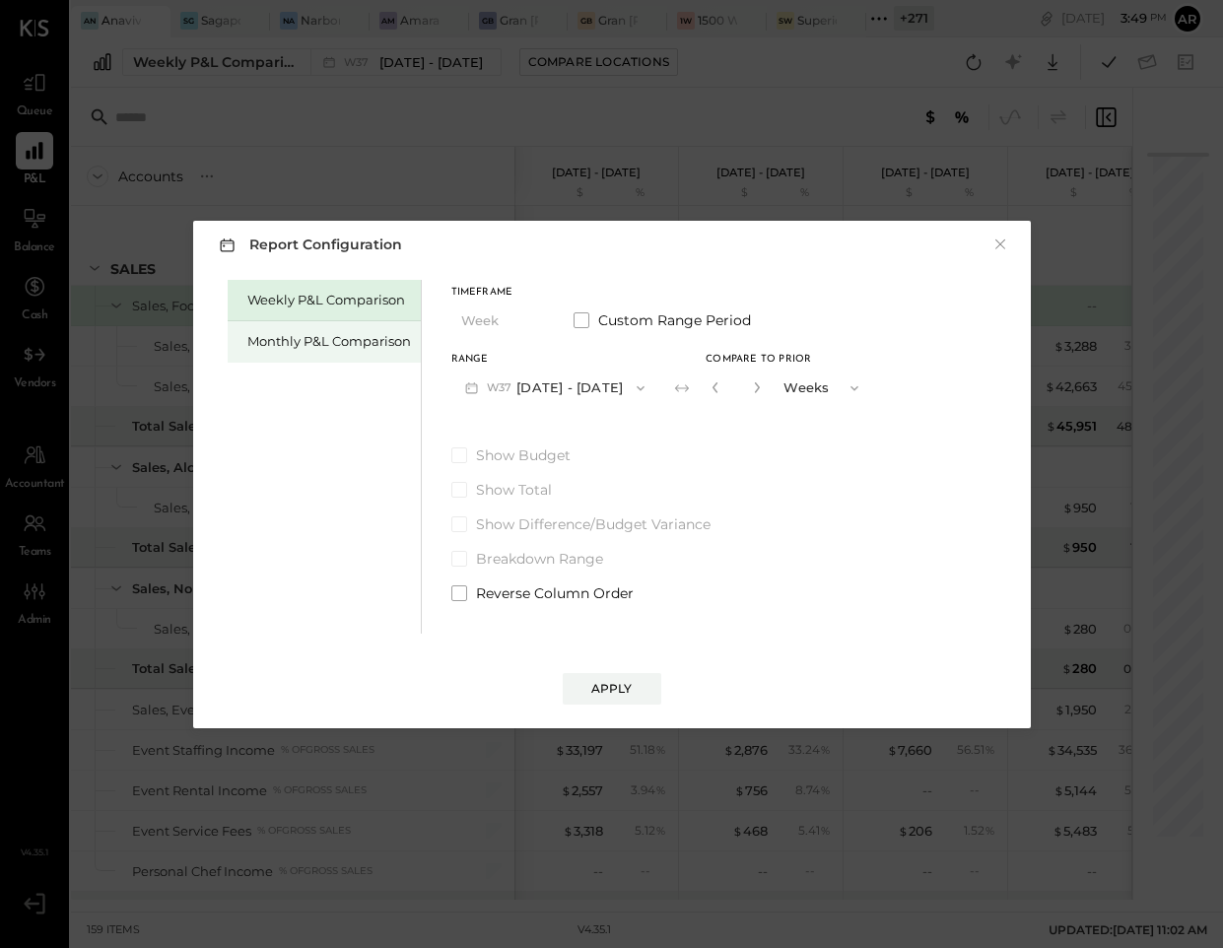
click at [319, 350] on div "Monthly P&L Comparison" at bounding box center [329, 341] width 164 height 19
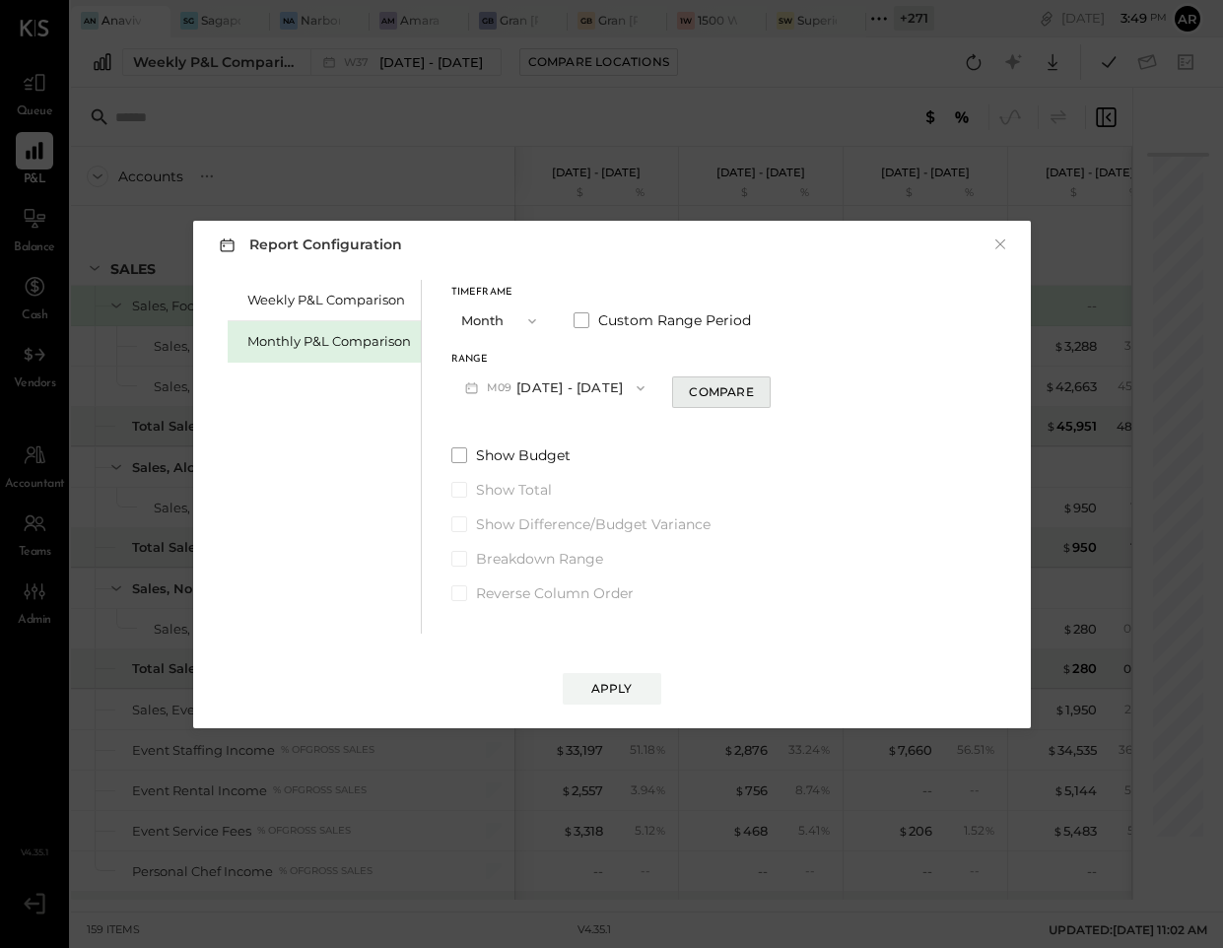
click at [699, 405] on button "Compare" at bounding box center [721, 392] width 99 height 32
click at [759, 388] on div "*" at bounding box center [735, 387] width 61 height 36
click at [755, 389] on icon "button" at bounding box center [757, 387] width 5 height 11
type input "*"
click at [623, 691] on div "Apply" at bounding box center [611, 688] width 41 height 17
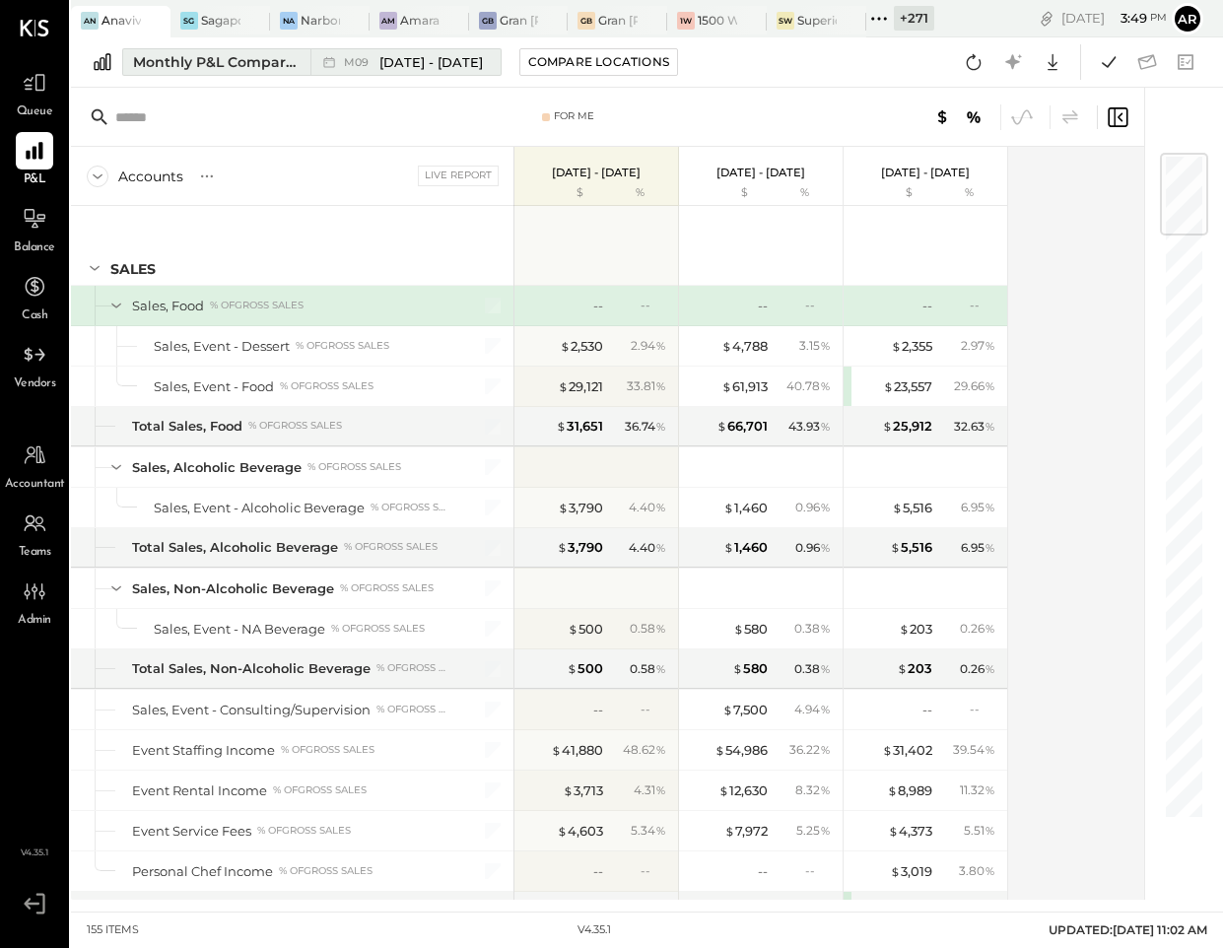
click at [372, 62] on span "M09" at bounding box center [359, 62] width 31 height 11
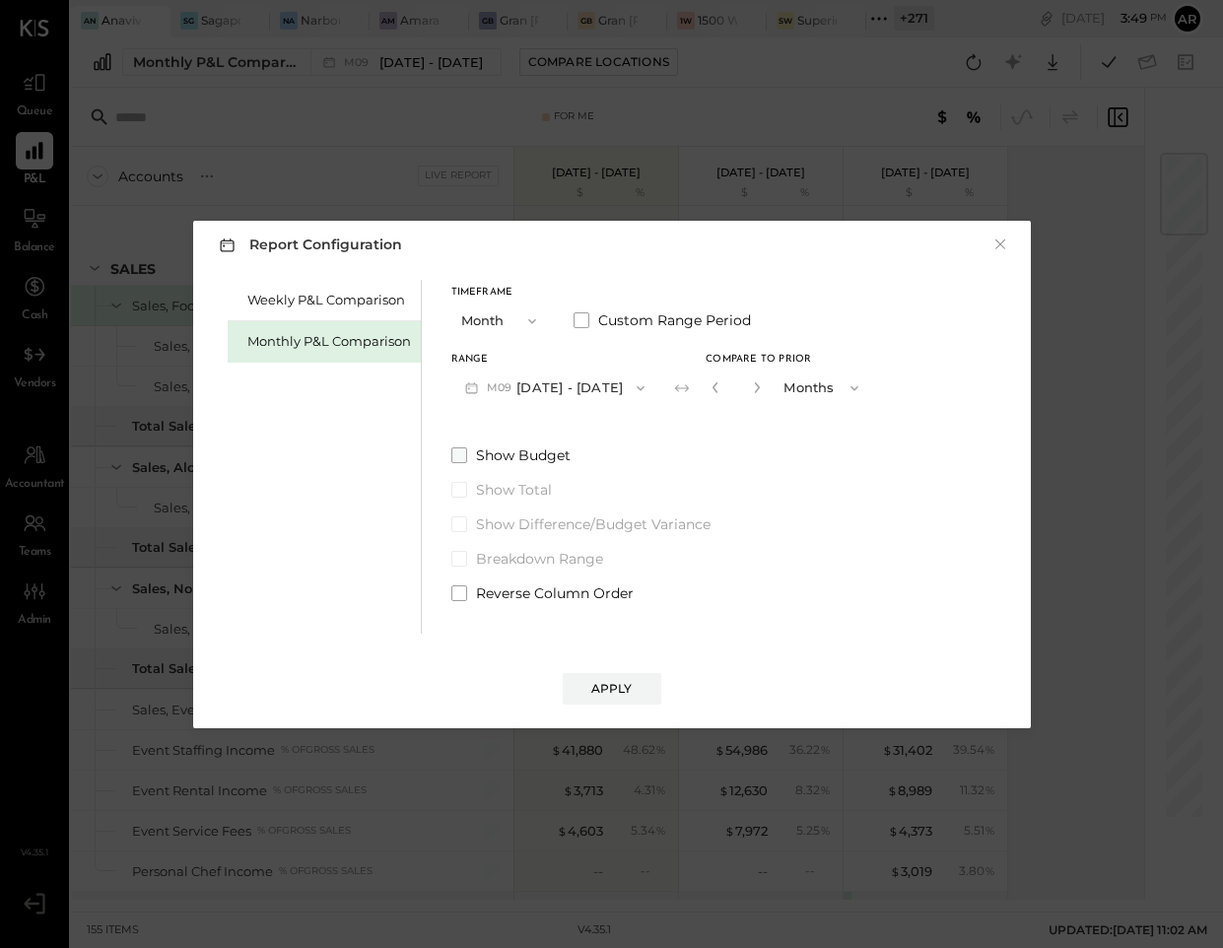
click at [451, 449] on span at bounding box center [459, 455] width 16 height 16
click at [600, 687] on div "Apply" at bounding box center [611, 688] width 41 height 17
